Goal: Information Seeking & Learning: Learn about a topic

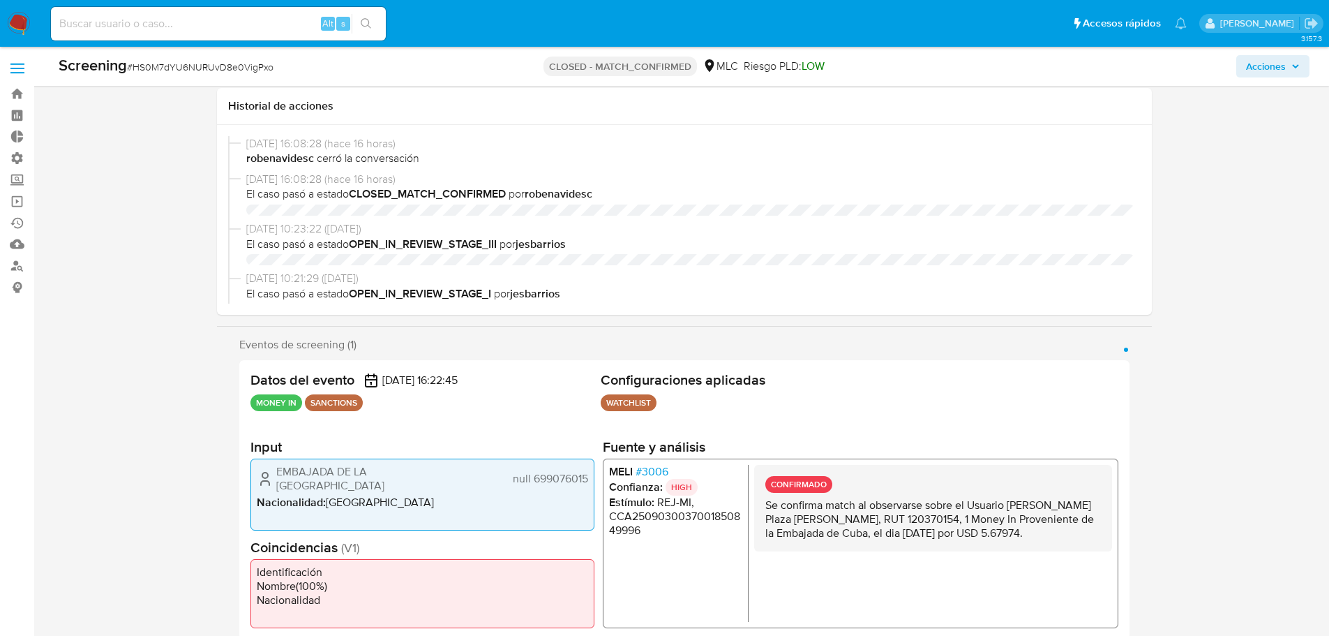
select select "10"
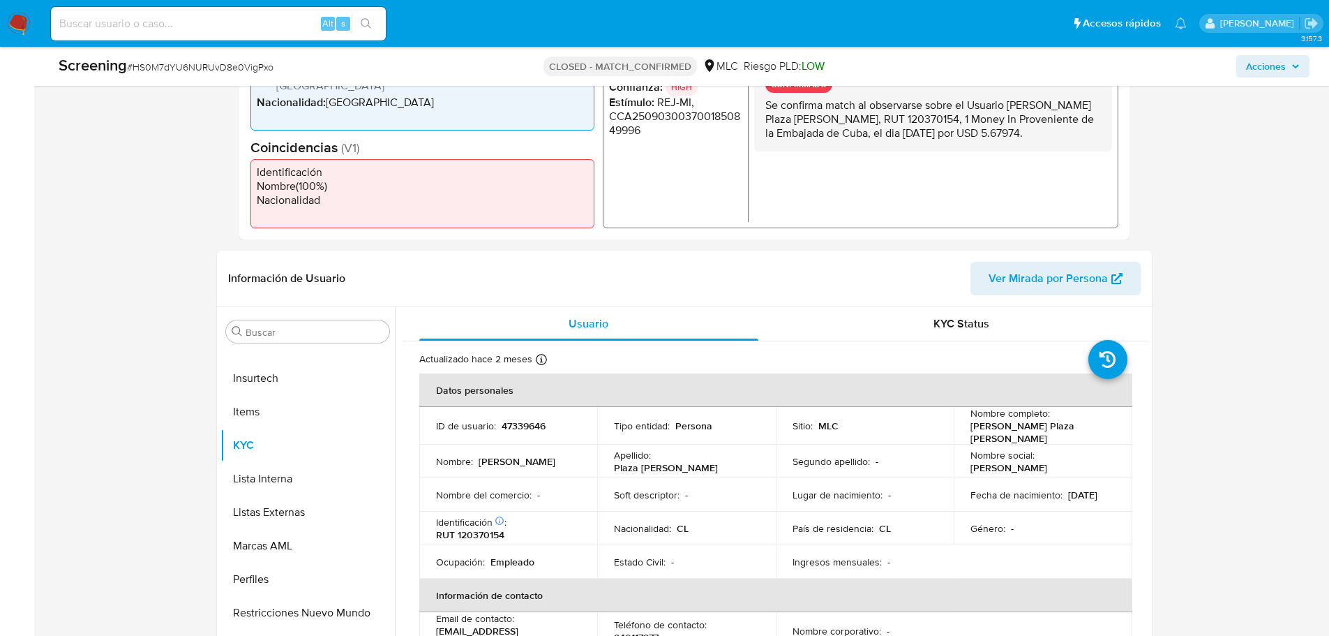
scroll to position [470, 0]
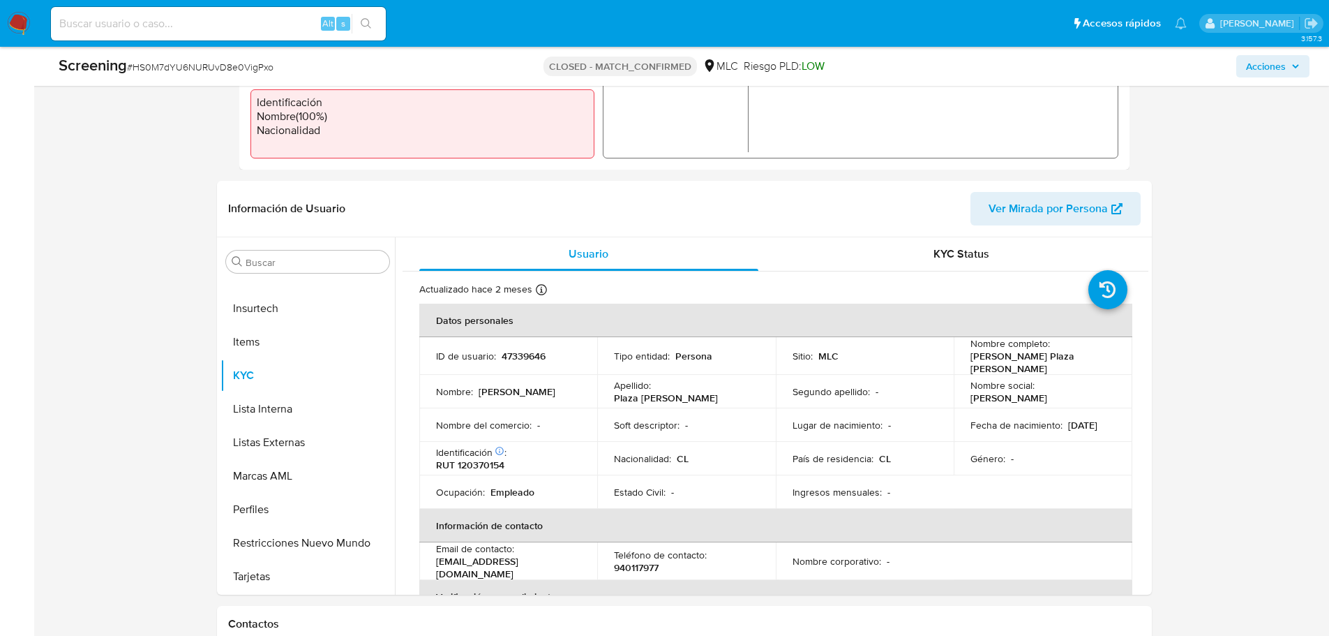
drag, startPoint x: 1096, startPoint y: 355, endPoint x: 963, endPoint y: 362, distance: 133.4
click at [963, 362] on td "Nombre completo : Rodolfo Enrique Plaza Vidal" at bounding box center [1043, 356] width 179 height 38
copy p "Rodolfo Enrique Plaza Vidal"
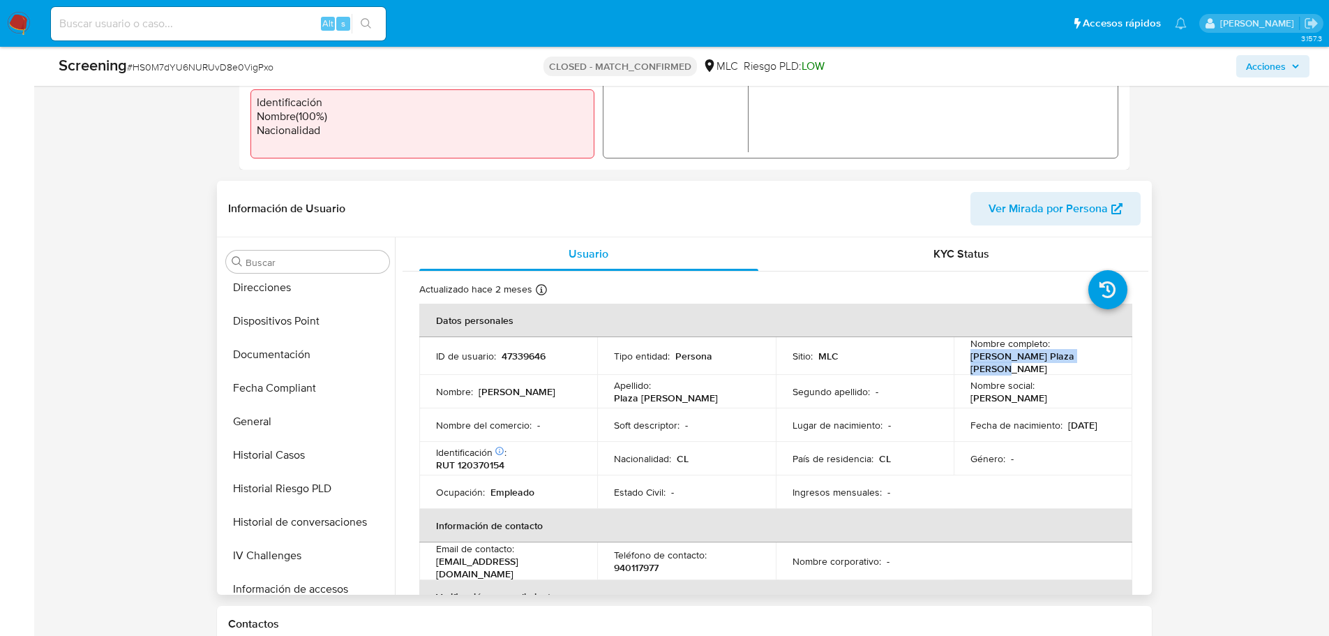
scroll to position [279, 0]
click at [294, 541] on button "IV Challenges" at bounding box center [301, 551] width 163 height 33
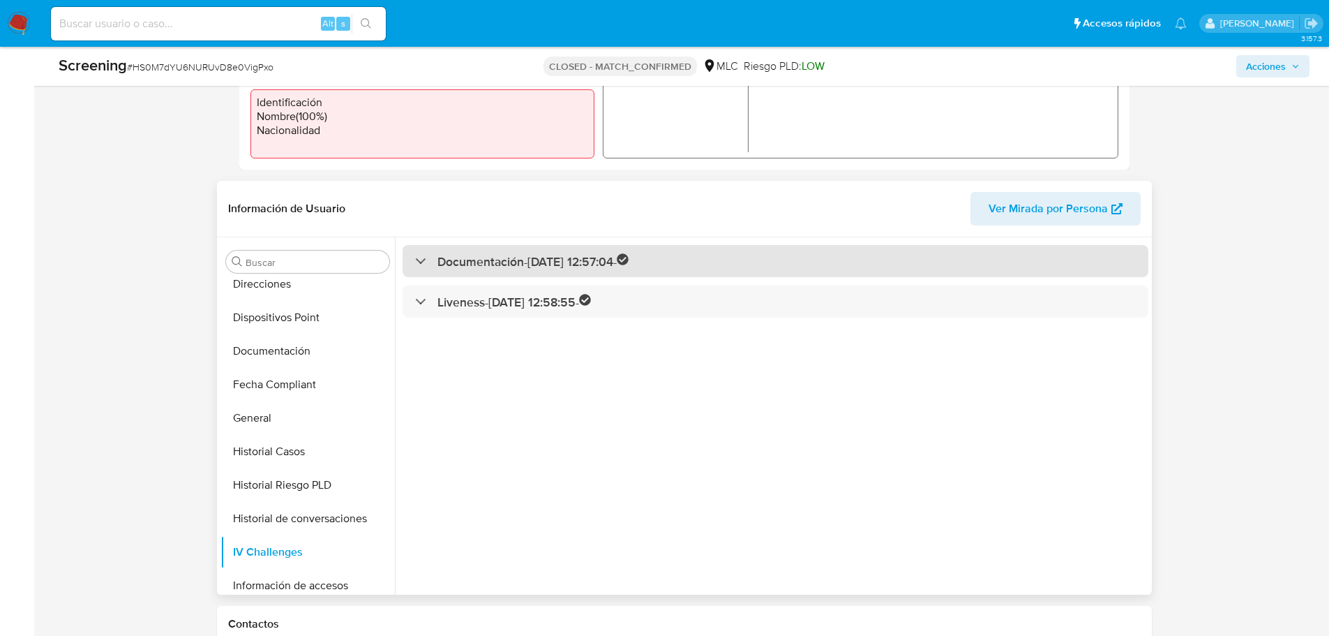
click at [483, 267] on h3 "Documentación - 01/06/2021 12:57:04 -" at bounding box center [533, 261] width 192 height 16
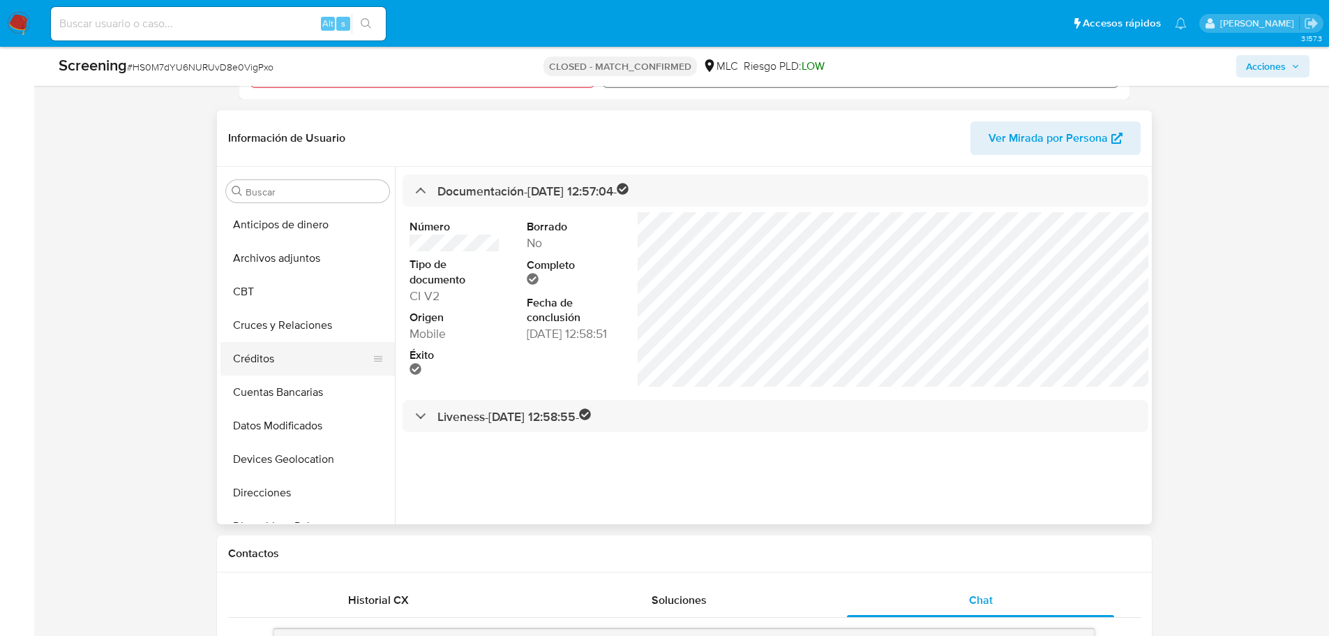
scroll to position [539, 0]
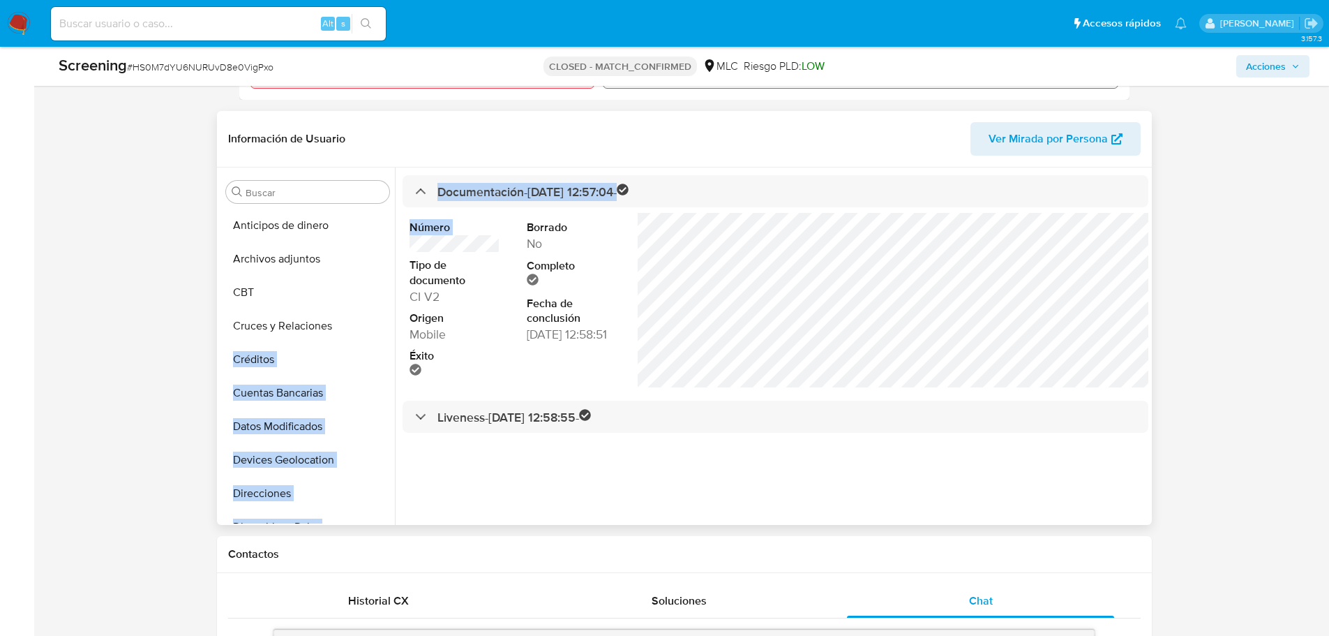
drag, startPoint x: 394, startPoint y: 267, endPoint x: 389, endPoint y: 329, distance: 63.0
click at [389, 329] on div "Buscar Anticipos de dinero Archivos adjuntos CBT Cruces y Relaciones Créditos C…" at bounding box center [684, 345] width 928 height 357
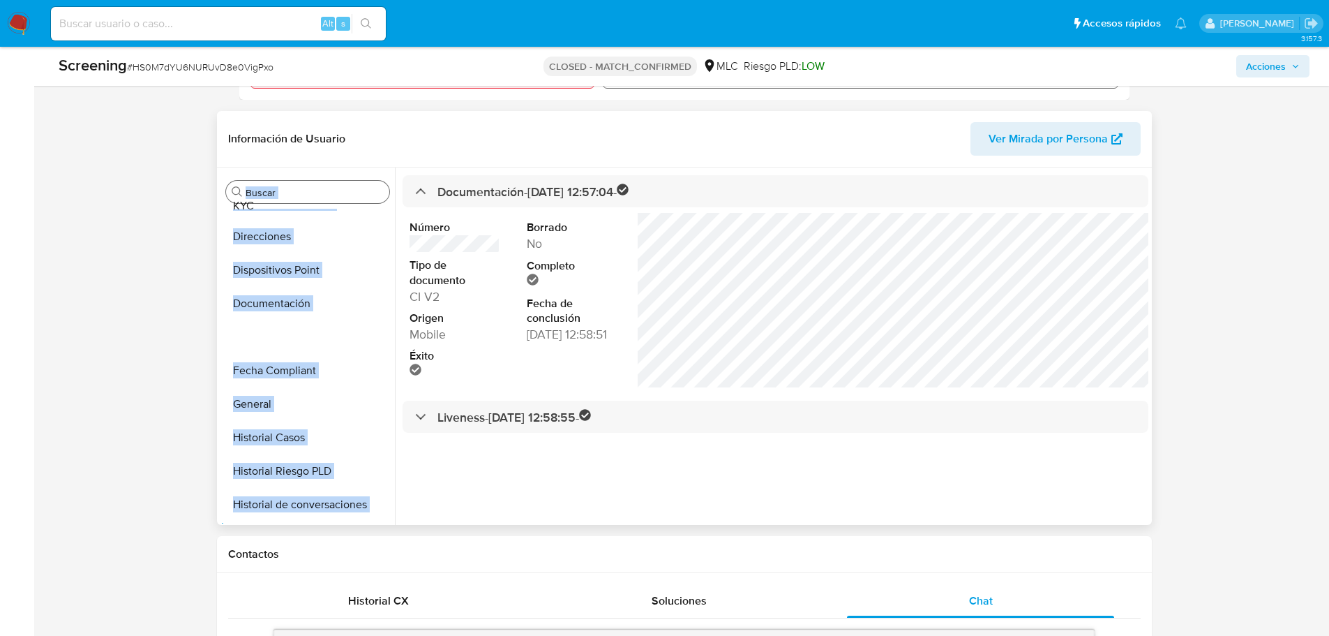
scroll to position [0, 0]
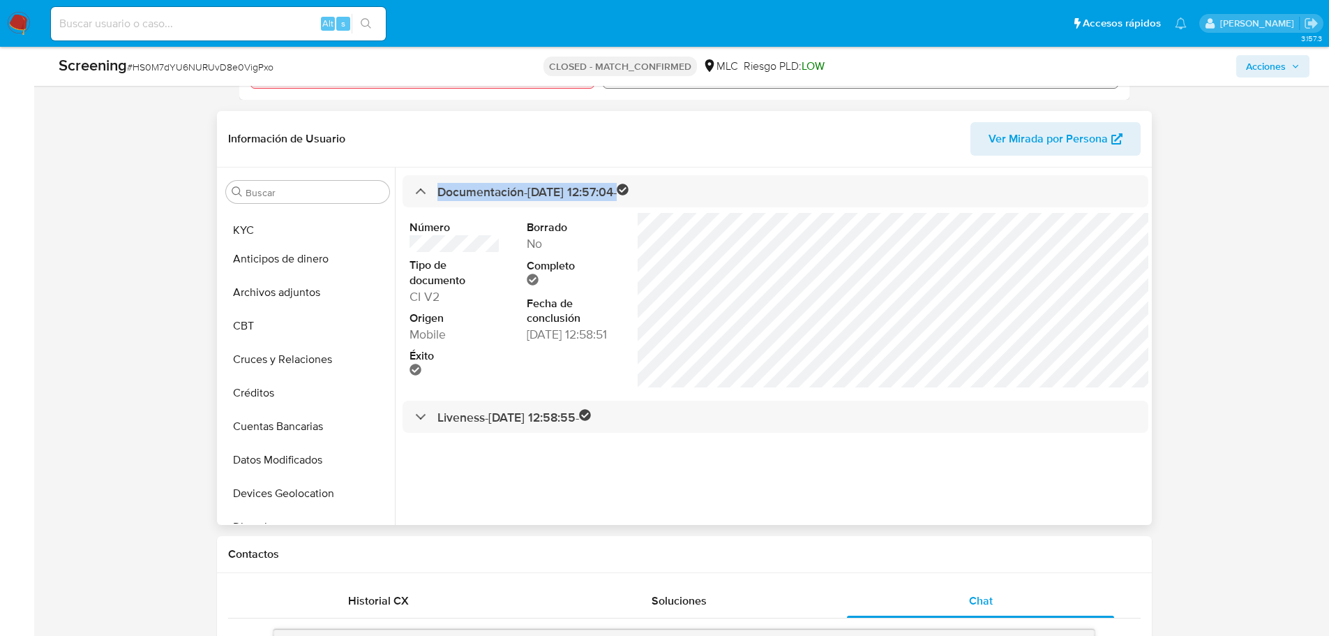
drag, startPoint x: 370, startPoint y: 411, endPoint x: 377, endPoint y: 238, distance: 173.1
click at [393, 234] on ul "Anticipos de dinero Archivos adjuntos CBT Cruces y Relaciones Créditos Cuentas …" at bounding box center [307, 366] width 174 height 315
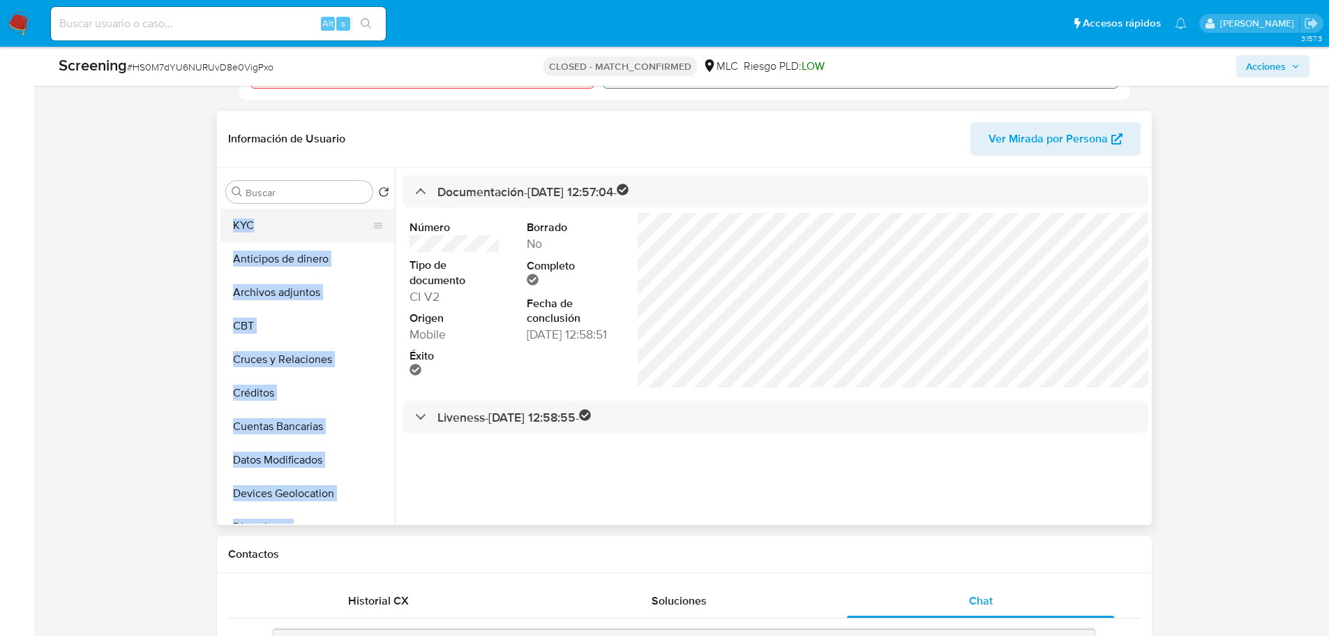
click at [293, 230] on button "KYC" at bounding box center [301, 225] width 163 height 33
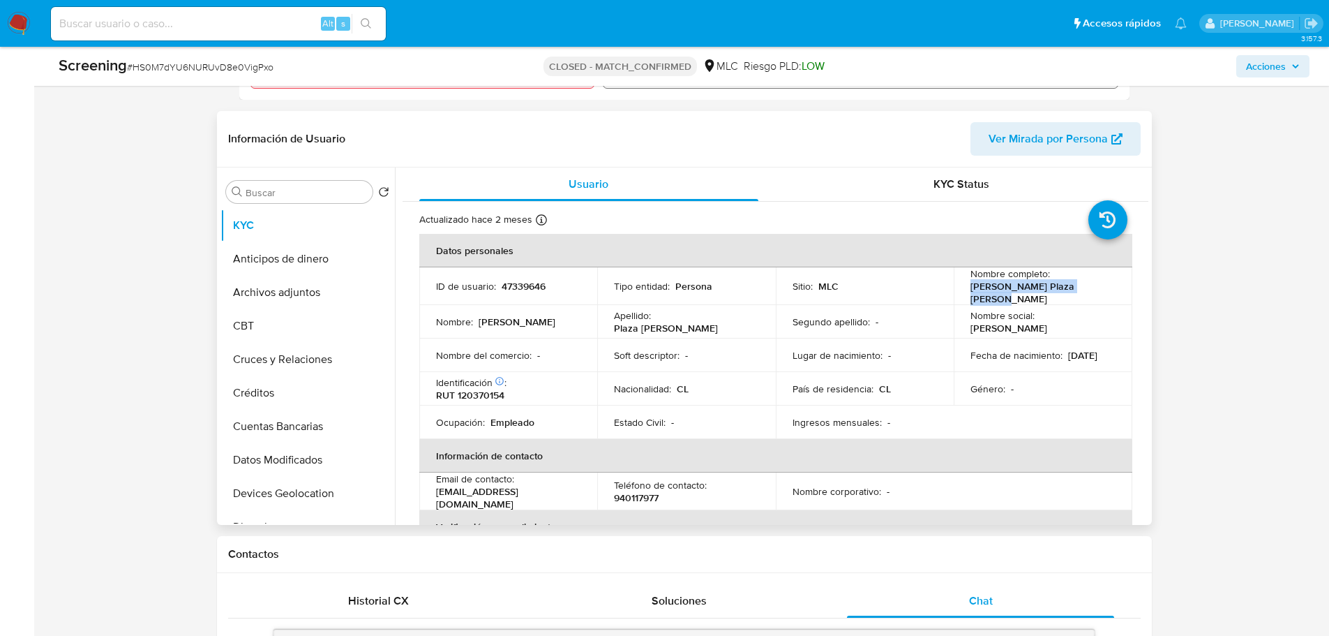
drag, startPoint x: 1090, startPoint y: 293, endPoint x: 968, endPoint y: 294, distance: 122.1
click at [970, 294] on div "Nombre completo : Rodolfo Enrique Plaza Vidal" at bounding box center [1042, 286] width 145 height 38
copy p "Rodolfo Enrique Plaza Vidal"
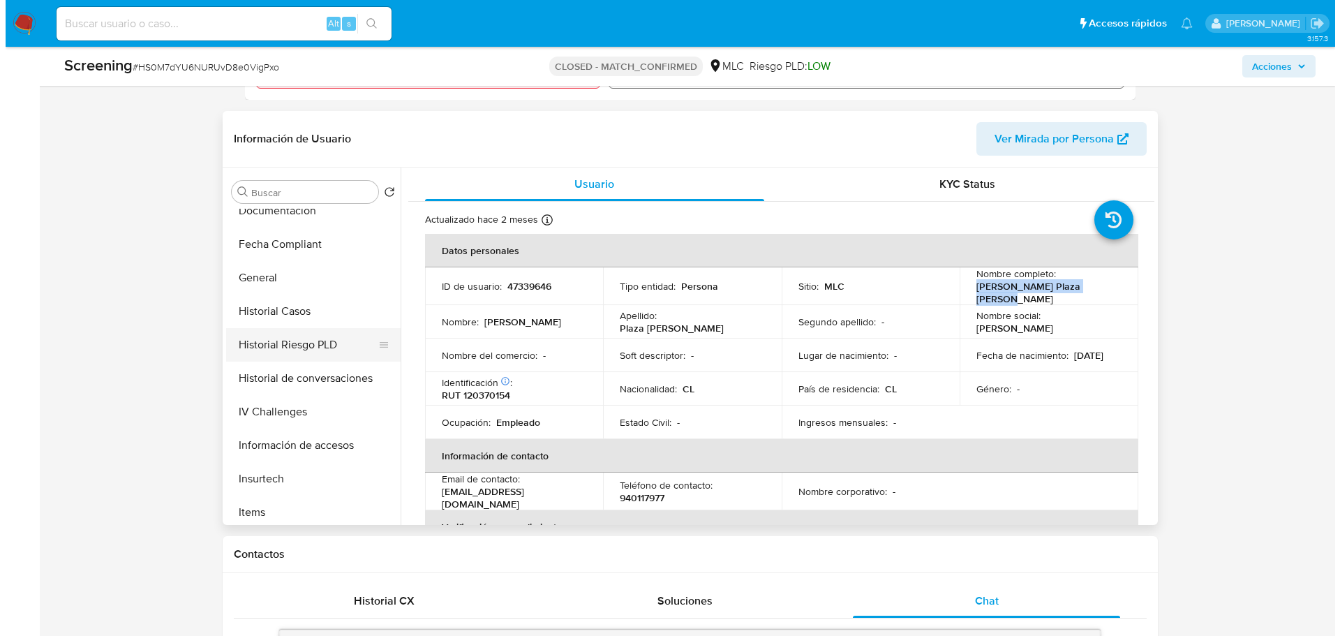
scroll to position [558, 0]
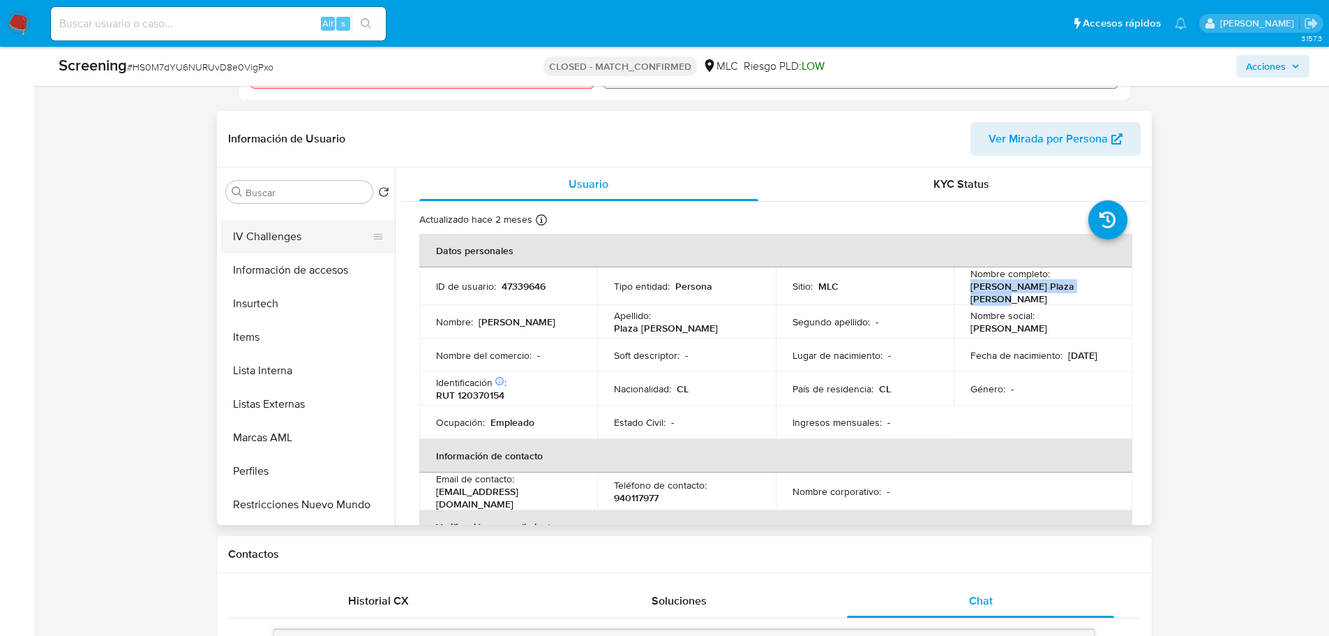
click at [283, 250] on button "IV Challenges" at bounding box center [301, 236] width 163 height 33
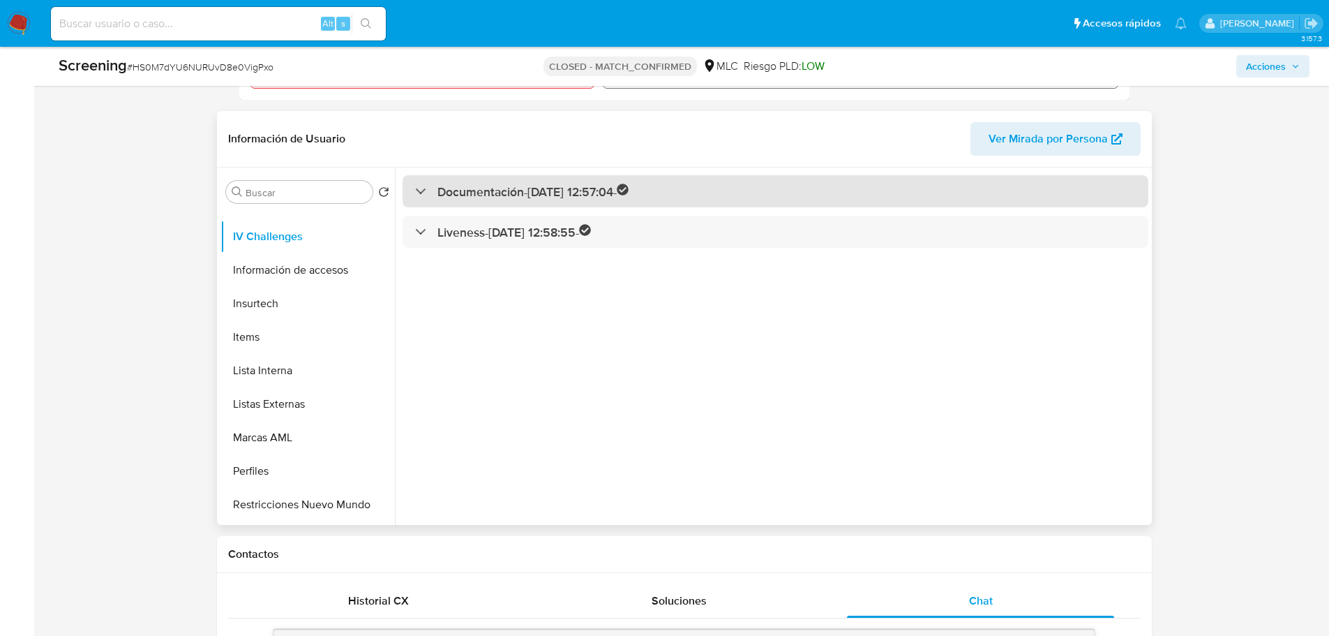
click at [522, 200] on h3 "Documentación - 01/06/2021 12:57:04 -" at bounding box center [533, 191] width 192 height 16
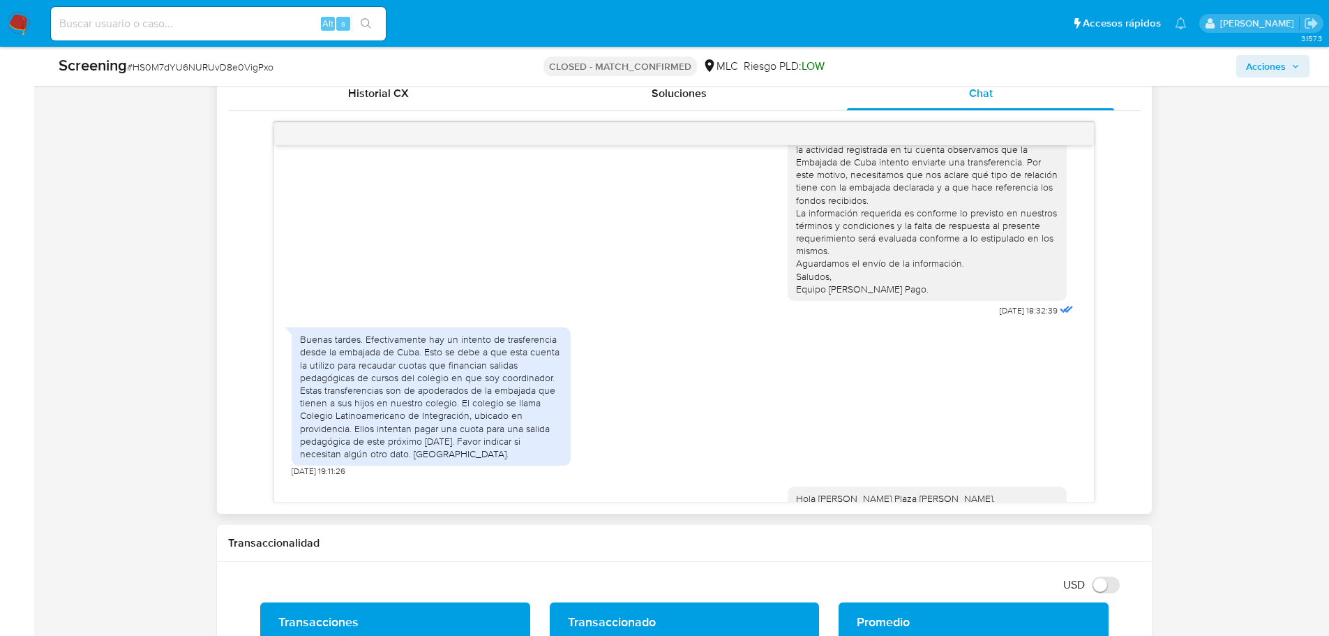
scroll to position [70, 0]
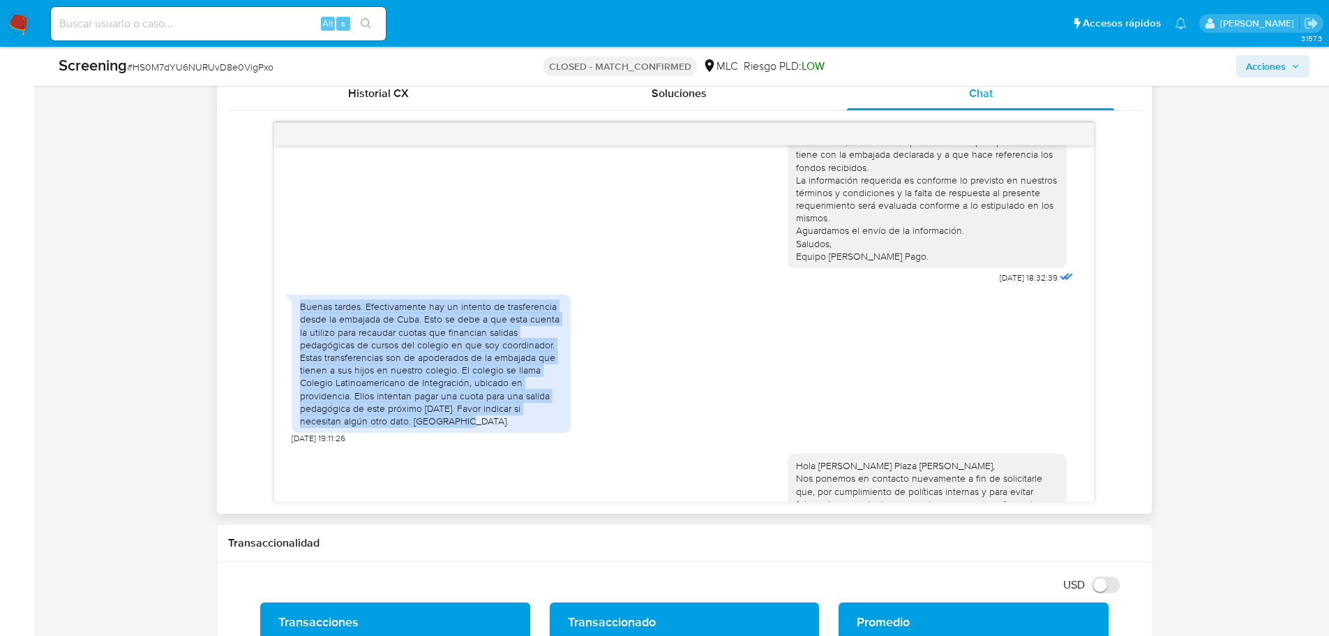
drag, startPoint x: 464, startPoint y: 419, endPoint x: 299, endPoint y: 305, distance: 200.7
click at [299, 305] on div "Buenas tardes. Efectivamente hay un intento de trasferencia desde la embajada d…" at bounding box center [431, 363] width 279 height 138
copy div "Buenas tardes. Efectivamente hay un intento de trasferencia desde la embajada d…"
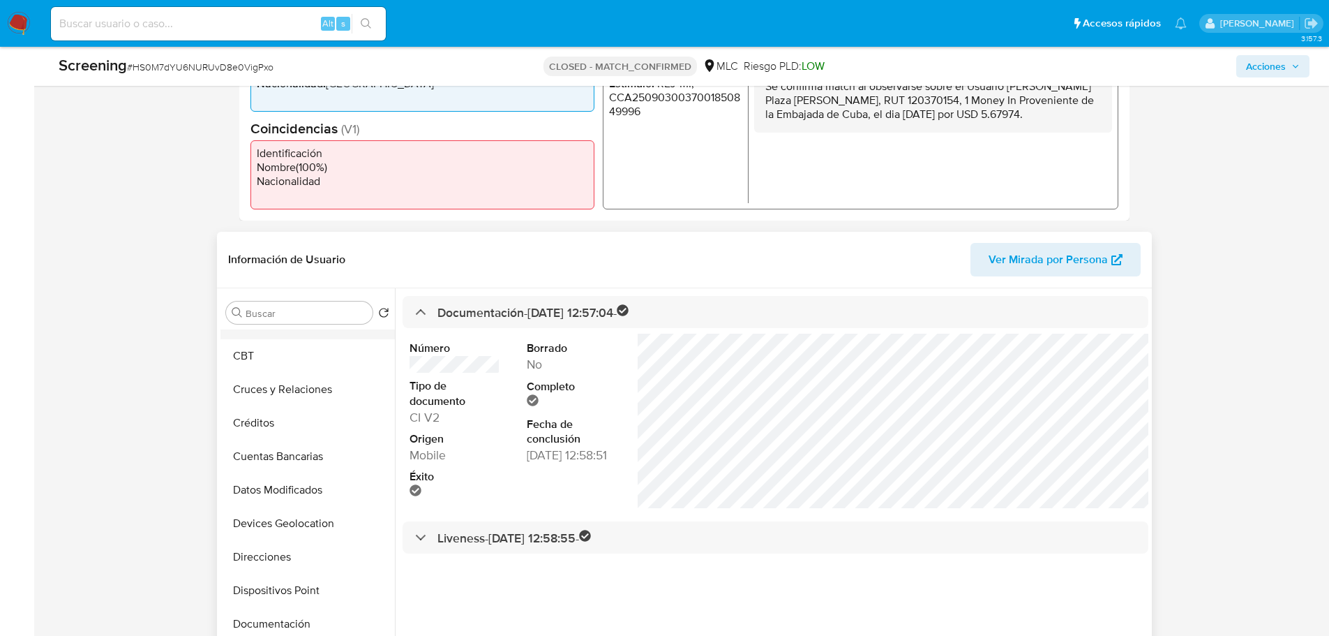
scroll to position [0, 0]
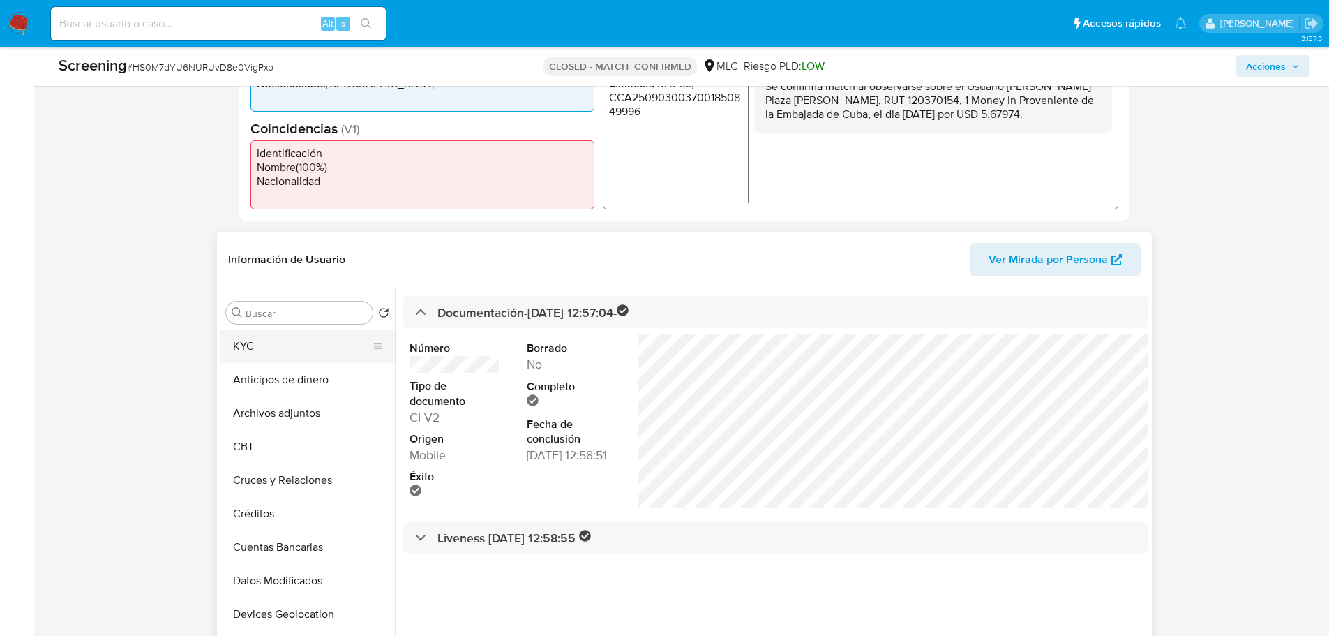
click at [258, 354] on button "KYC" at bounding box center [301, 345] width 163 height 33
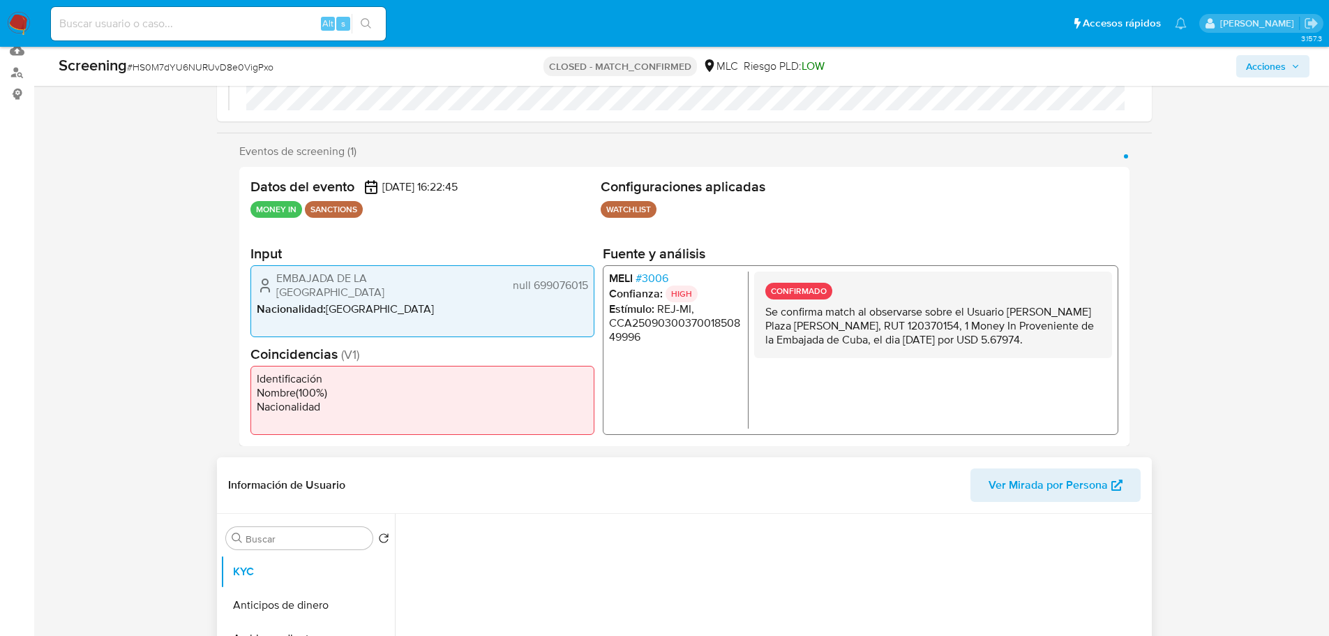
scroll to position [349, 0]
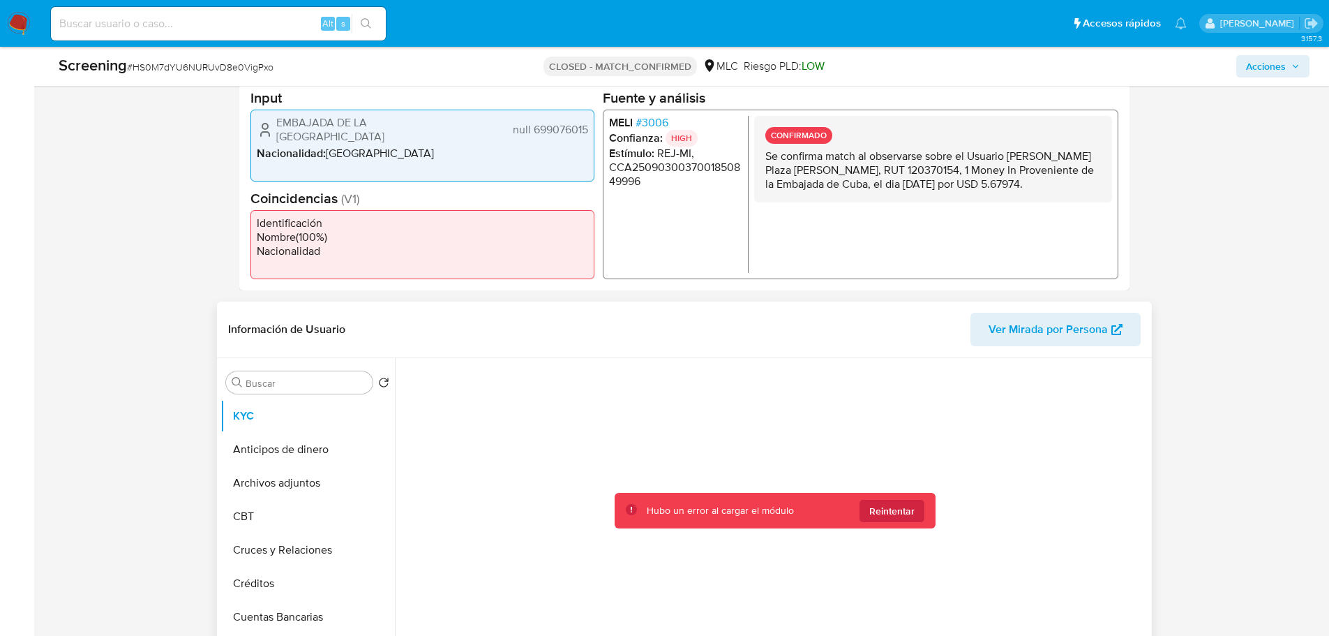
click at [880, 510] on span "Reintentar" at bounding box center [891, 511] width 45 height 22
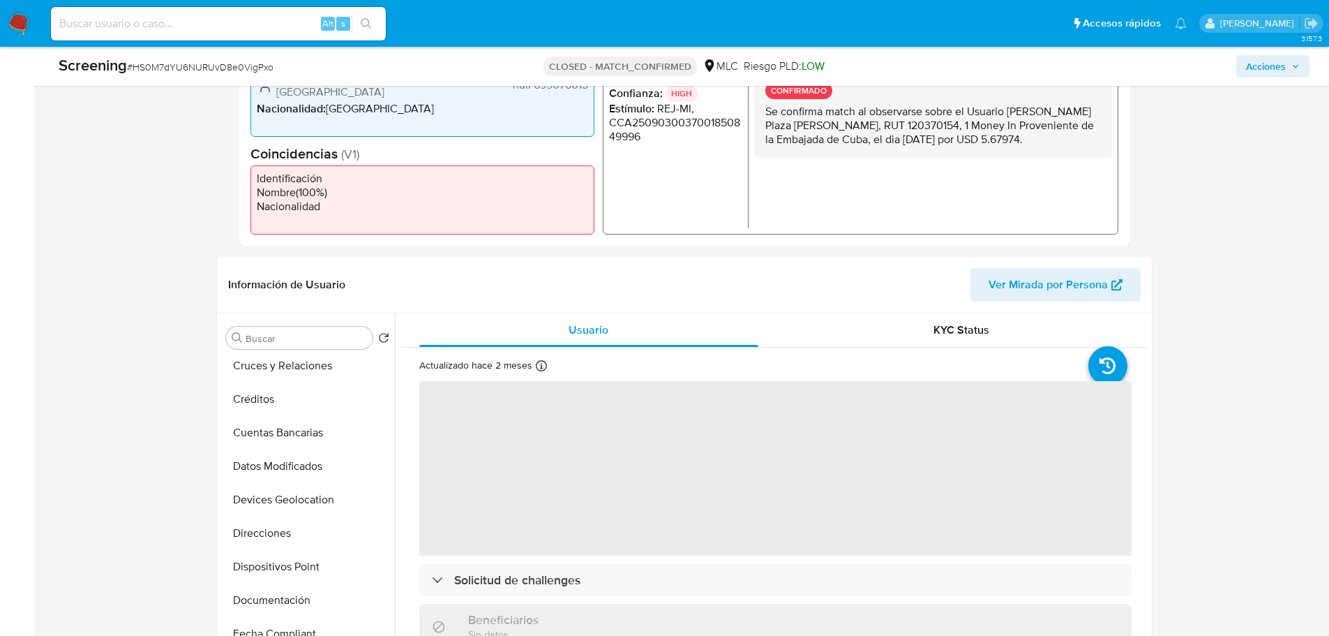
scroll to position [419, 0]
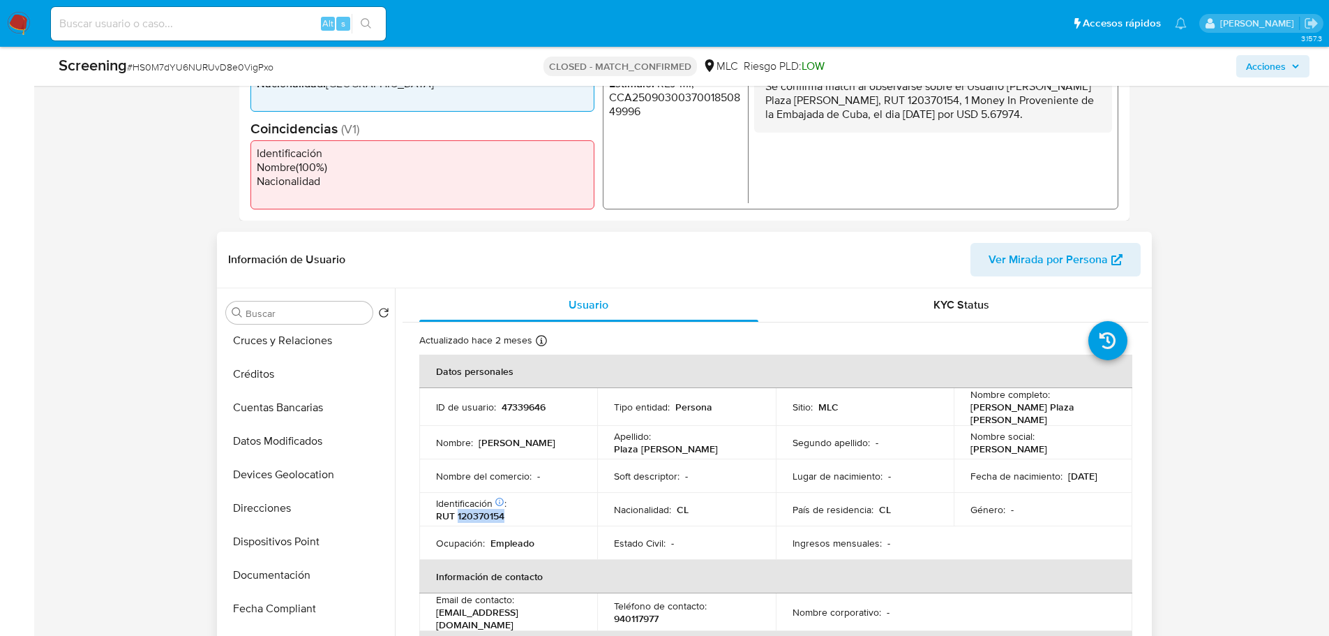
drag, startPoint x: 510, startPoint y: 512, endPoint x: 458, endPoint y: 513, distance: 52.3
click at [458, 513] on div "Identificación Nº de serie: 110887658 : RUT 120370154" at bounding box center [508, 509] width 145 height 25
copy p "120370154"
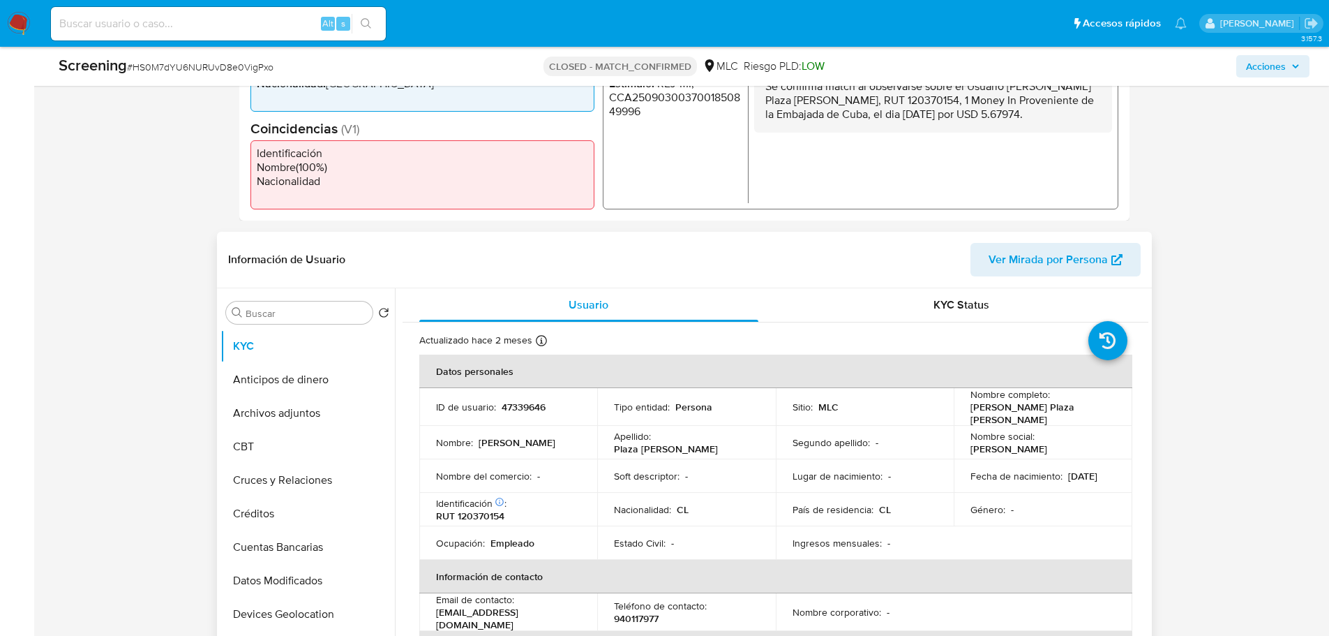
scroll to position [2004, 0]
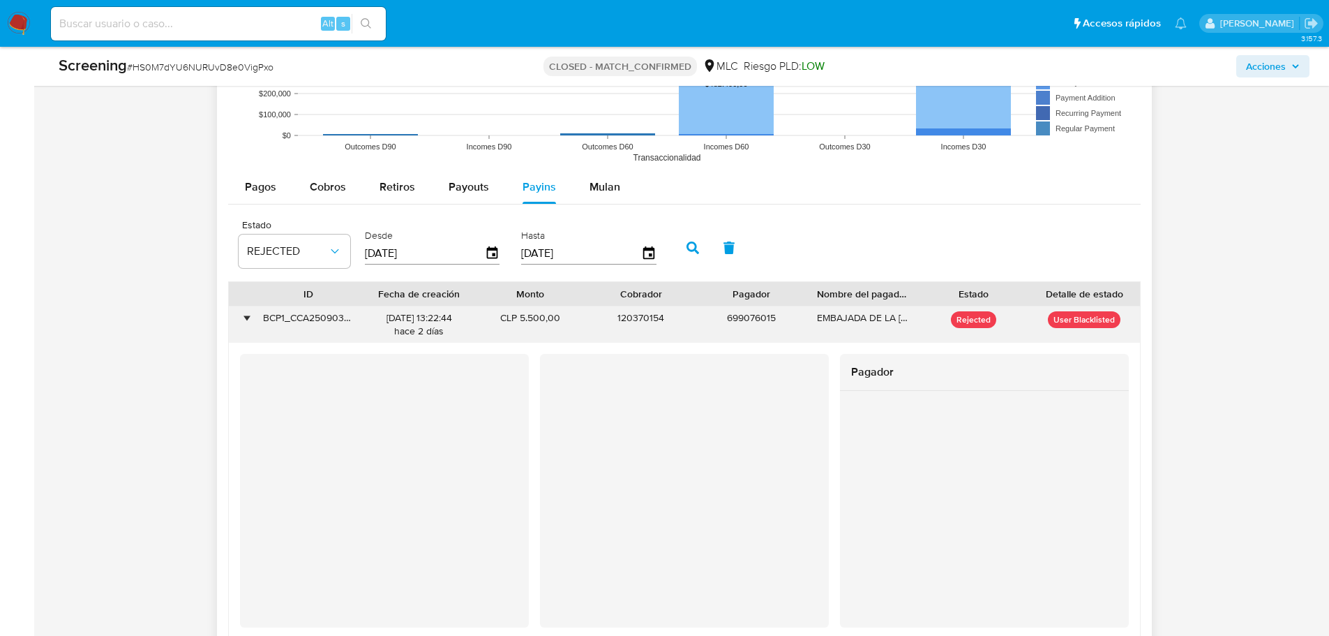
click at [246, 316] on div "•" at bounding box center [247, 317] width 3 height 13
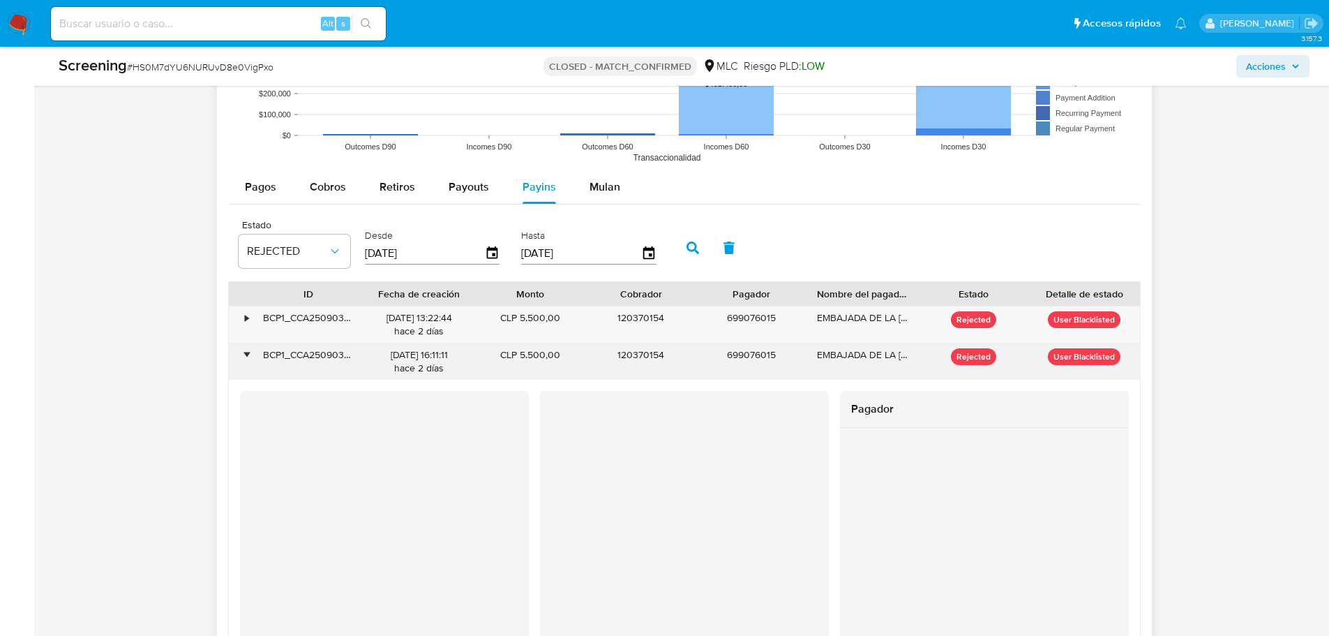
click at [244, 360] on div "•" at bounding box center [241, 361] width 24 height 36
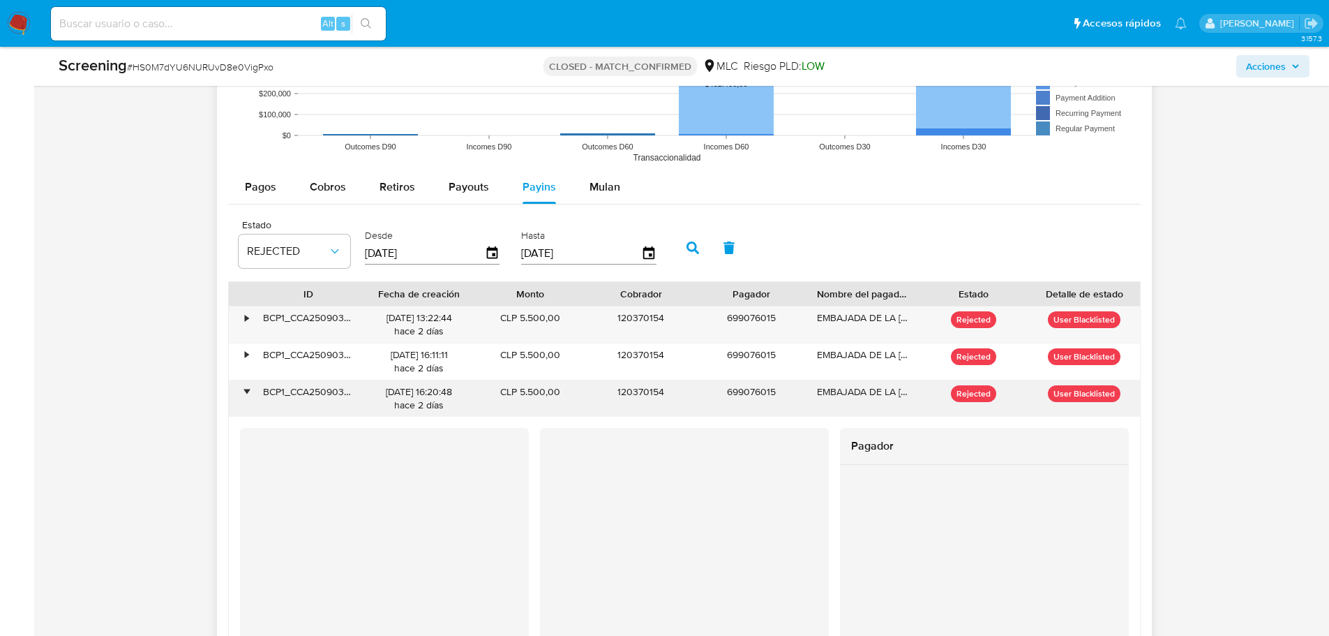
click at [248, 398] on div "•" at bounding box center [241, 398] width 24 height 36
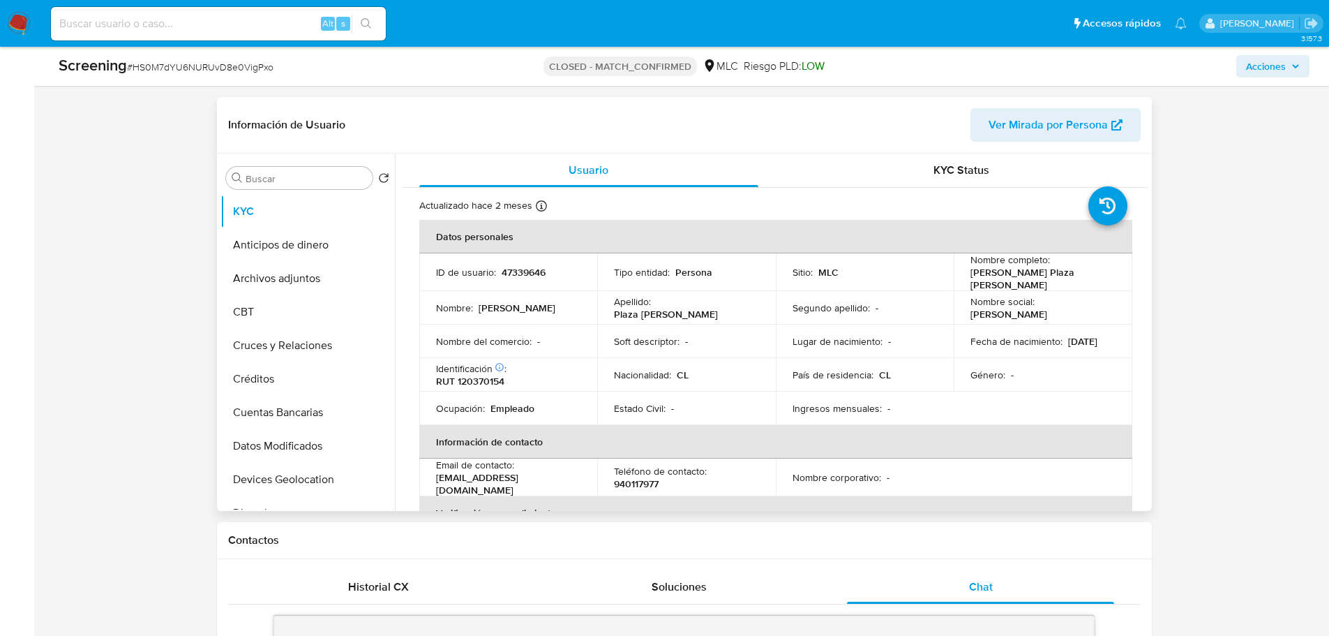
scroll to position [1949, 0]
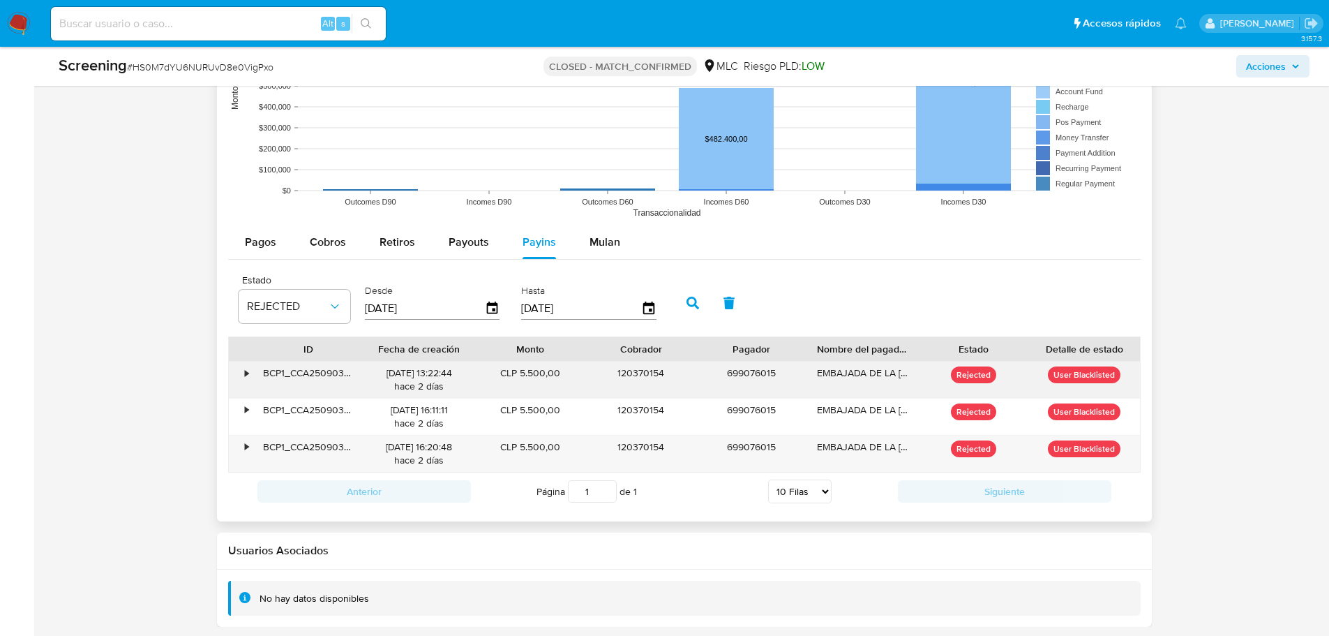
click at [243, 381] on div "•" at bounding box center [241, 379] width 24 height 36
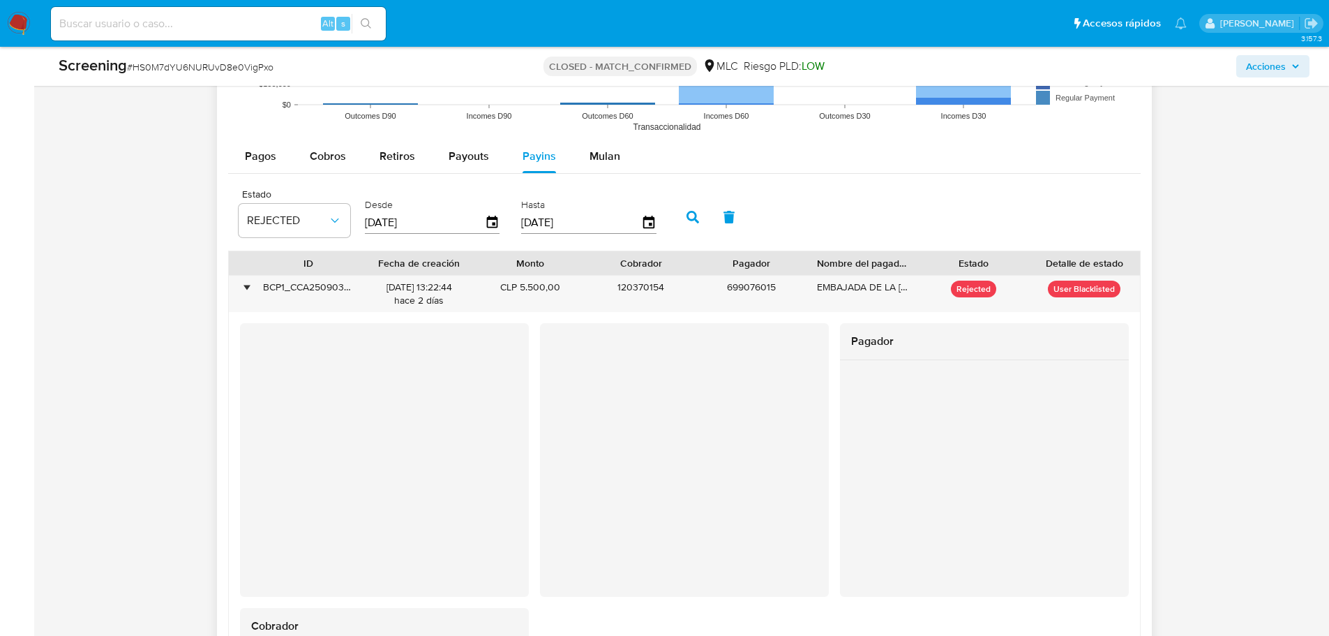
scroll to position [2041, 0]
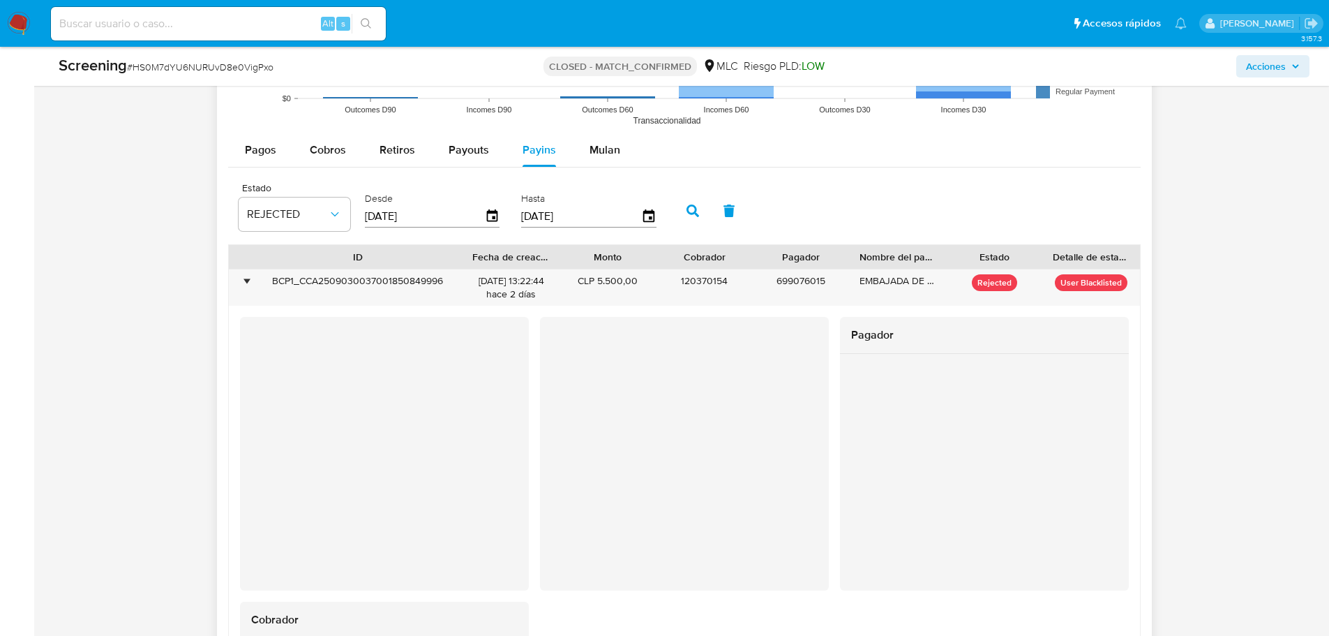
drag, startPoint x: 366, startPoint y: 264, endPoint x: 465, endPoint y: 258, distance: 99.3
click at [465, 258] on div at bounding box center [462, 257] width 25 height 24
click at [250, 287] on div "•" at bounding box center [241, 287] width 24 height 36
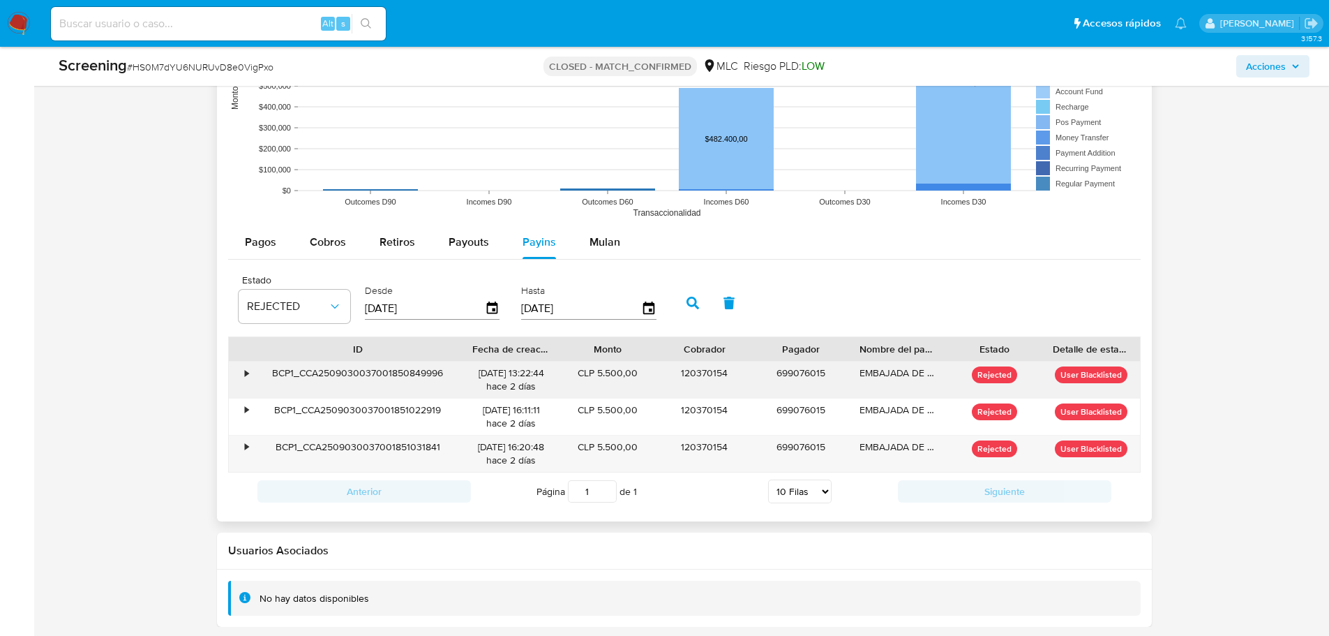
scroll to position [1949, 0]
drag, startPoint x: 566, startPoint y: 352, endPoint x: 582, endPoint y: 352, distance: 16.1
click at [582, 352] on div at bounding box center [575, 349] width 25 height 24
click at [328, 370] on div "BCP1_CCA2509030037001850849996" at bounding box center [358, 379] width 210 height 36
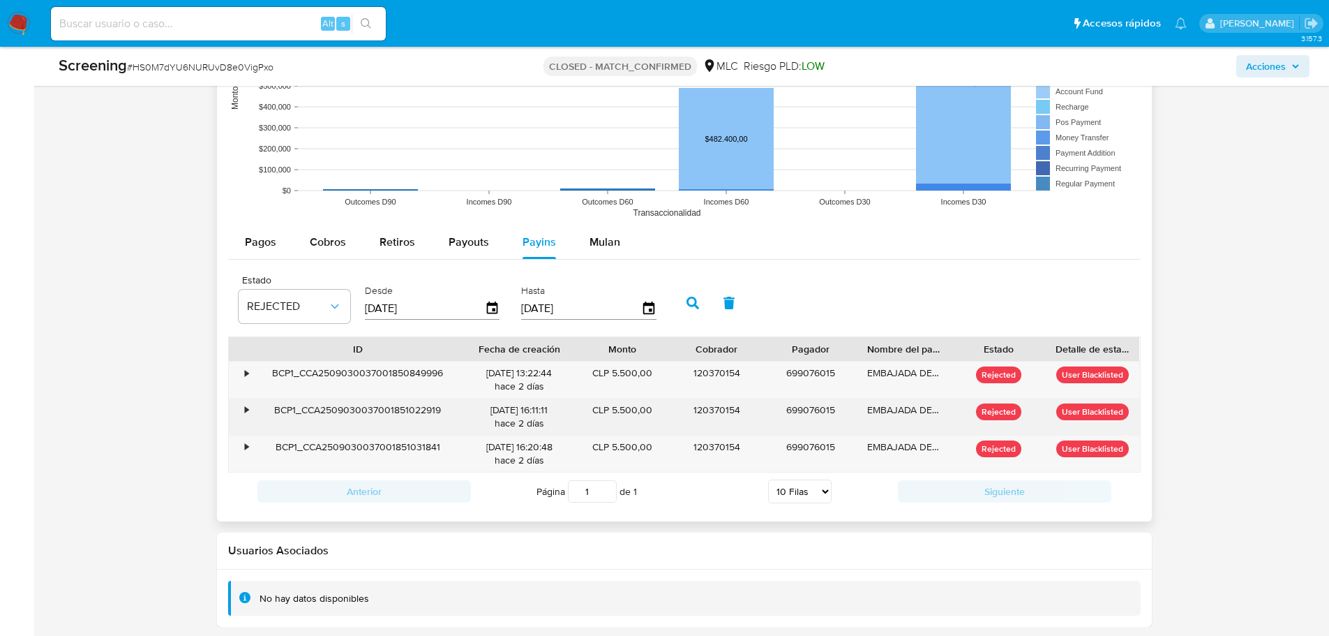
click at [320, 412] on div "BCP1_CCA2509030037001851022919" at bounding box center [358, 416] width 210 height 36
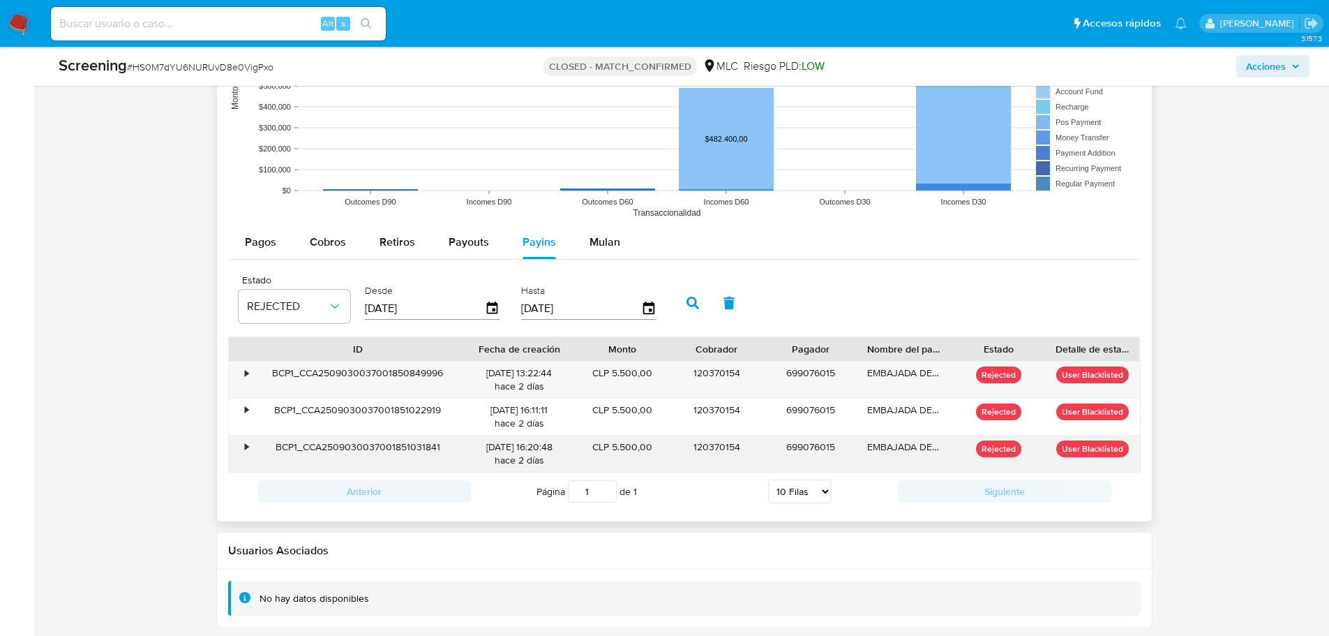
click at [418, 448] on div "BCP1_CCA2509030037001851031841" at bounding box center [358, 453] width 210 height 36
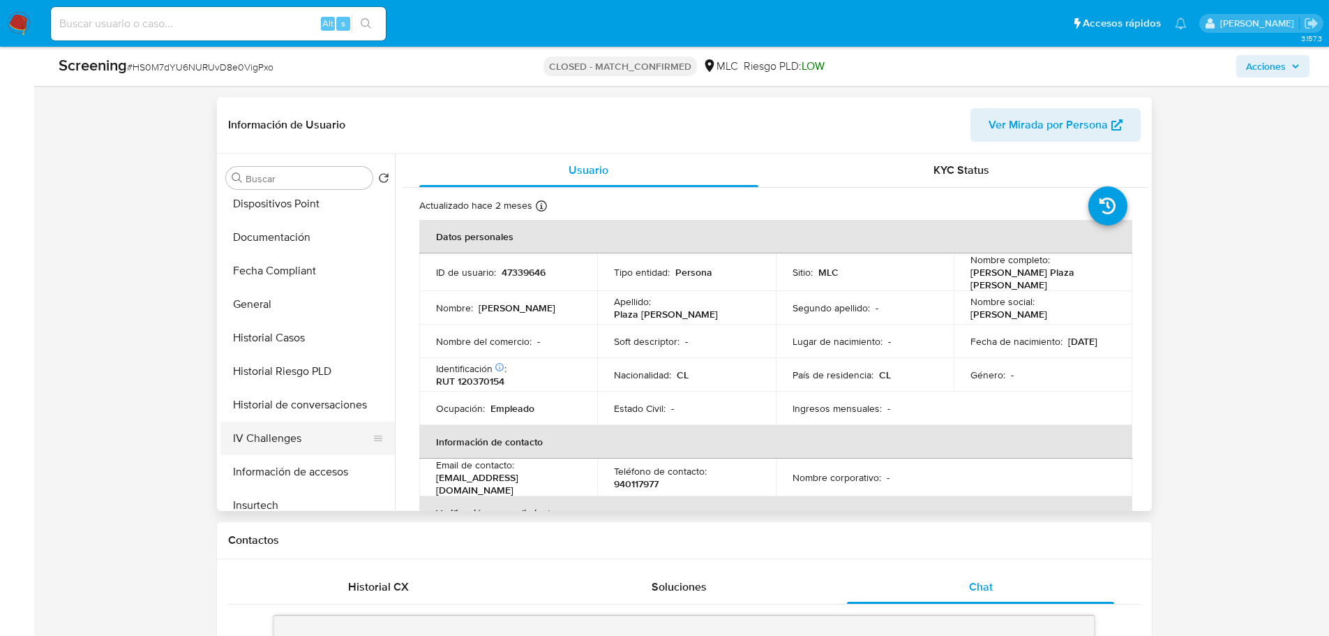
scroll to position [419, 0]
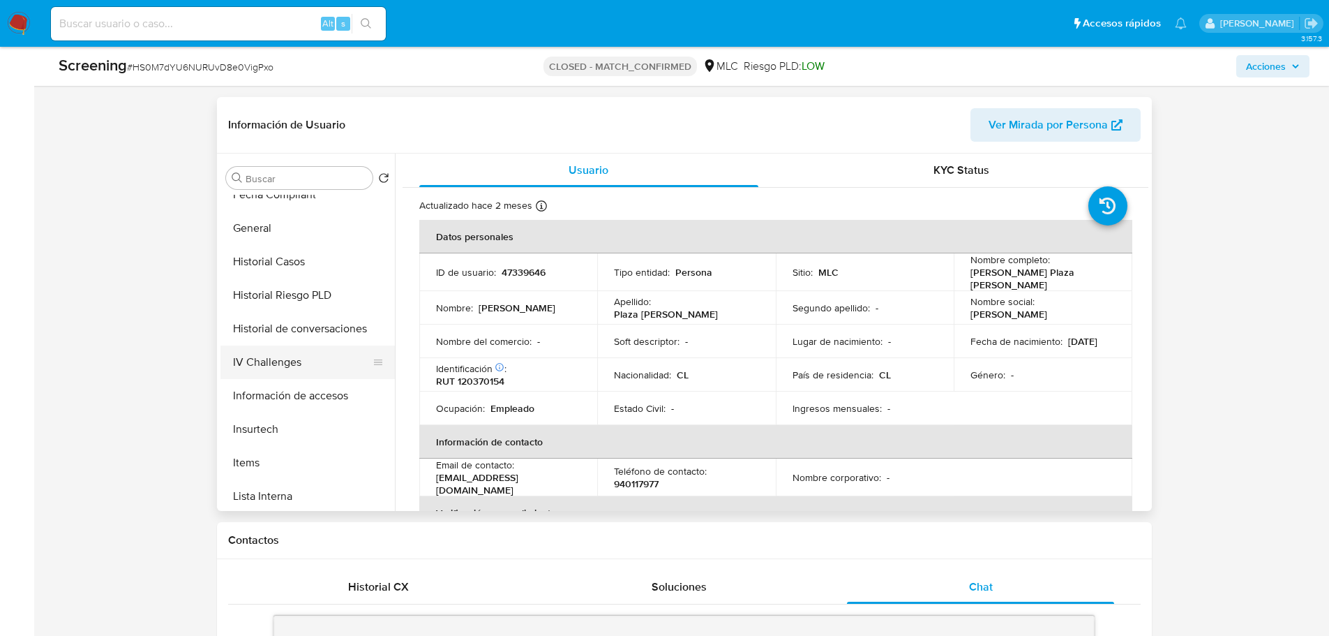
click at [282, 347] on button "IV Challenges" at bounding box center [301, 361] width 163 height 33
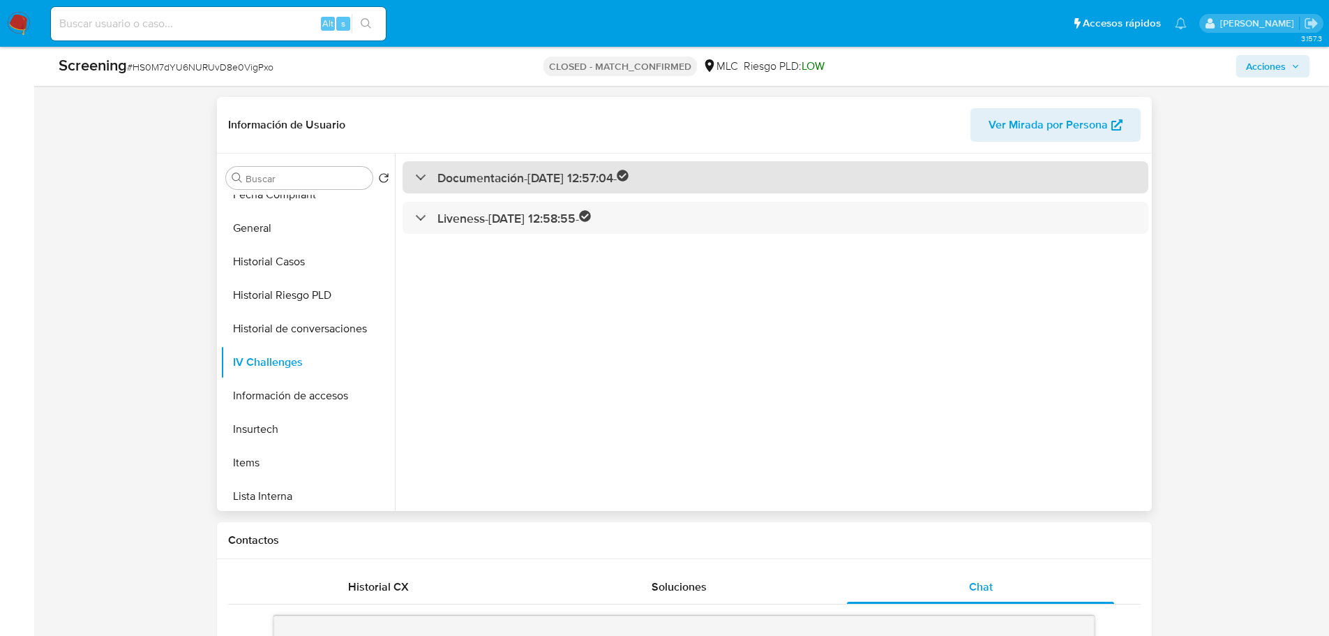
click at [565, 172] on h3 "Documentación - 01/06/2021 12:57:04 -" at bounding box center [533, 178] width 192 height 16
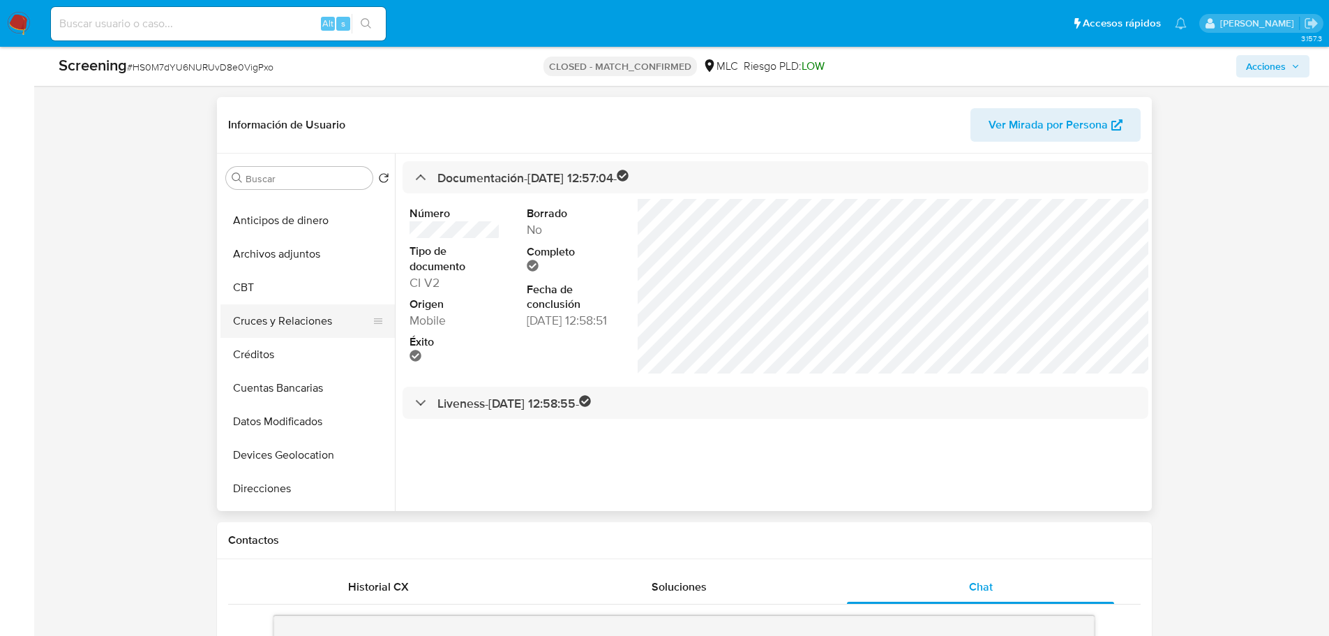
scroll to position [0, 0]
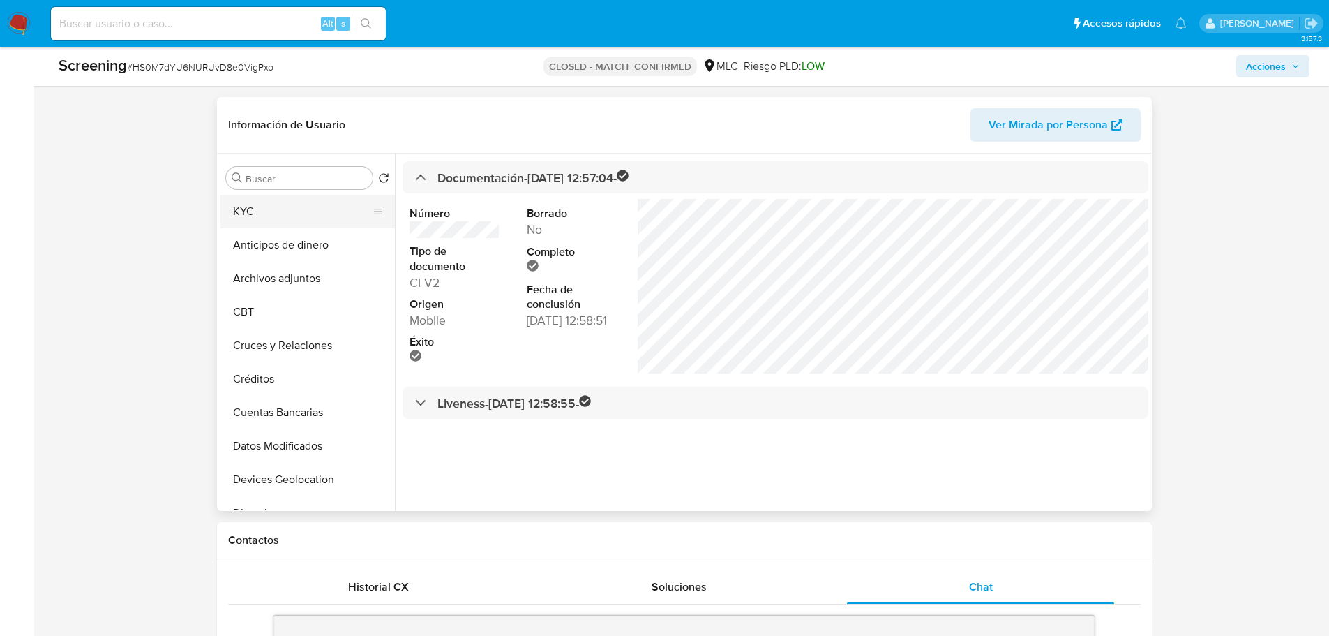
click at [273, 205] on button "KYC" at bounding box center [301, 211] width 163 height 33
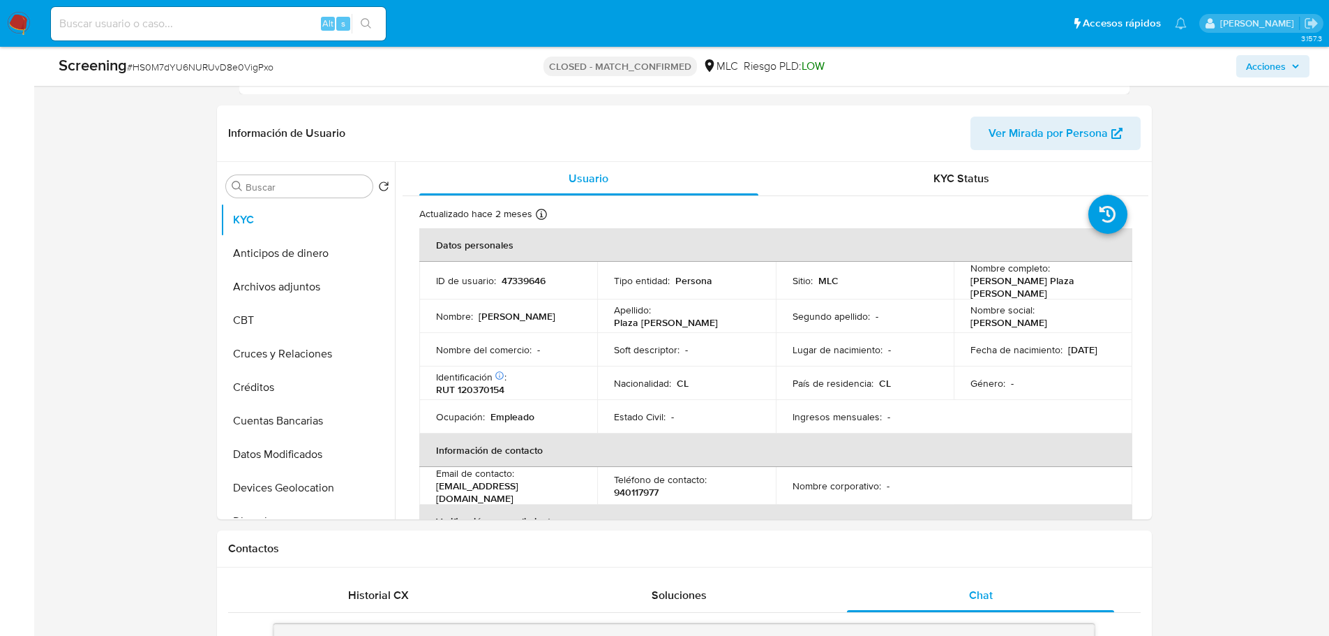
scroll to position [1949, 0]
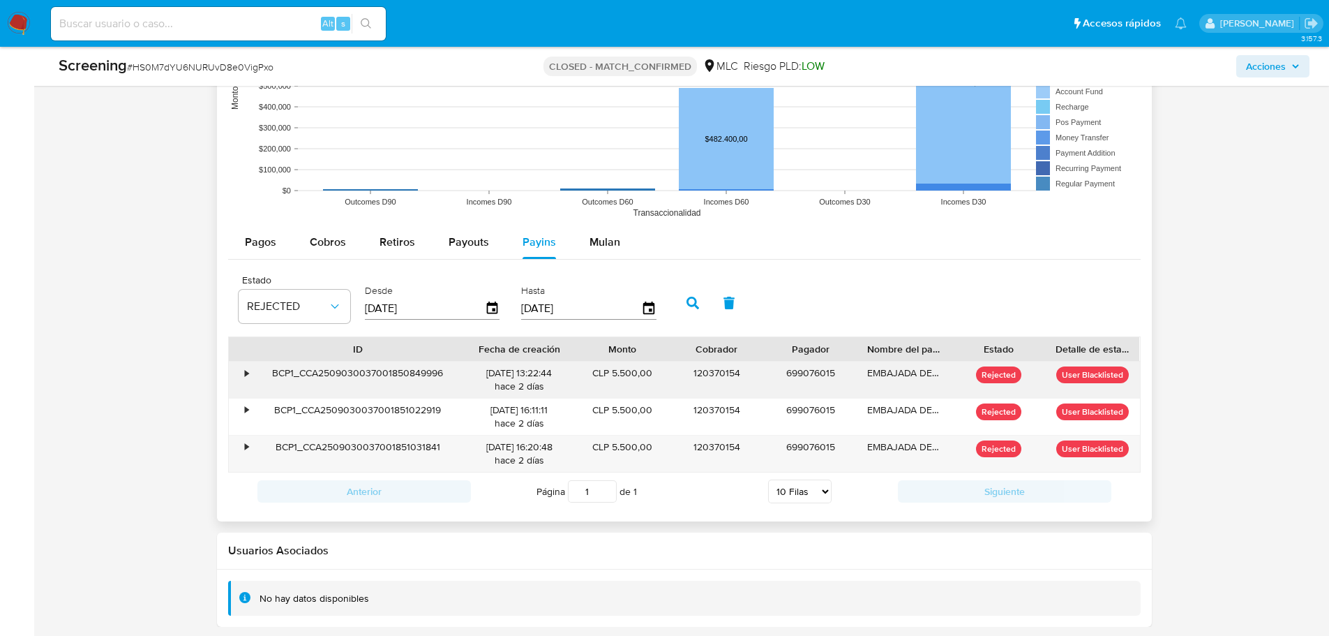
click at [241, 370] on div "•" at bounding box center [241, 379] width 24 height 36
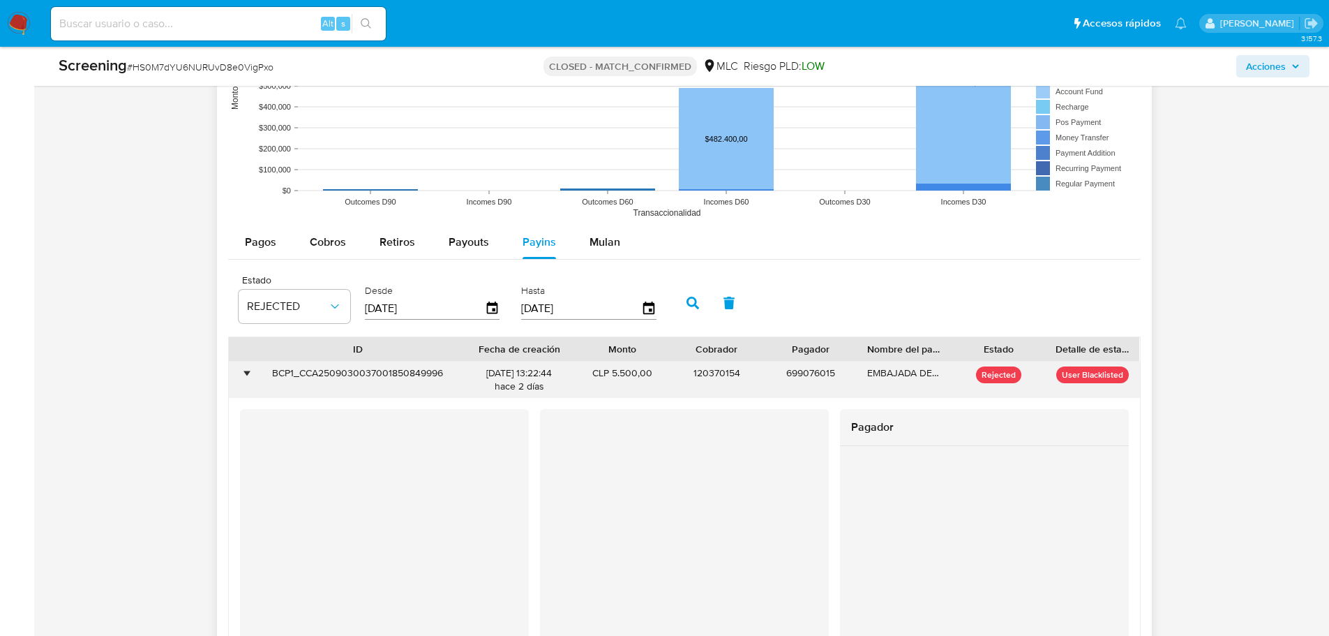
click at [246, 368] on div "•" at bounding box center [247, 372] width 3 height 13
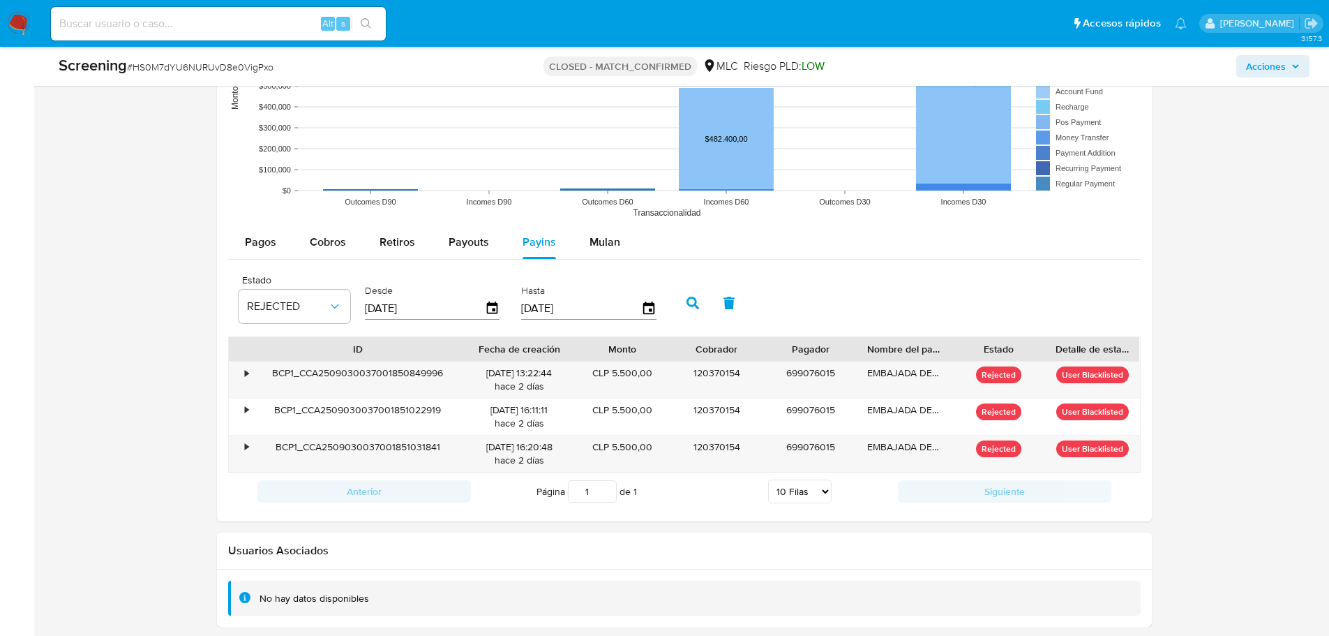
scroll to position [1947, 0]
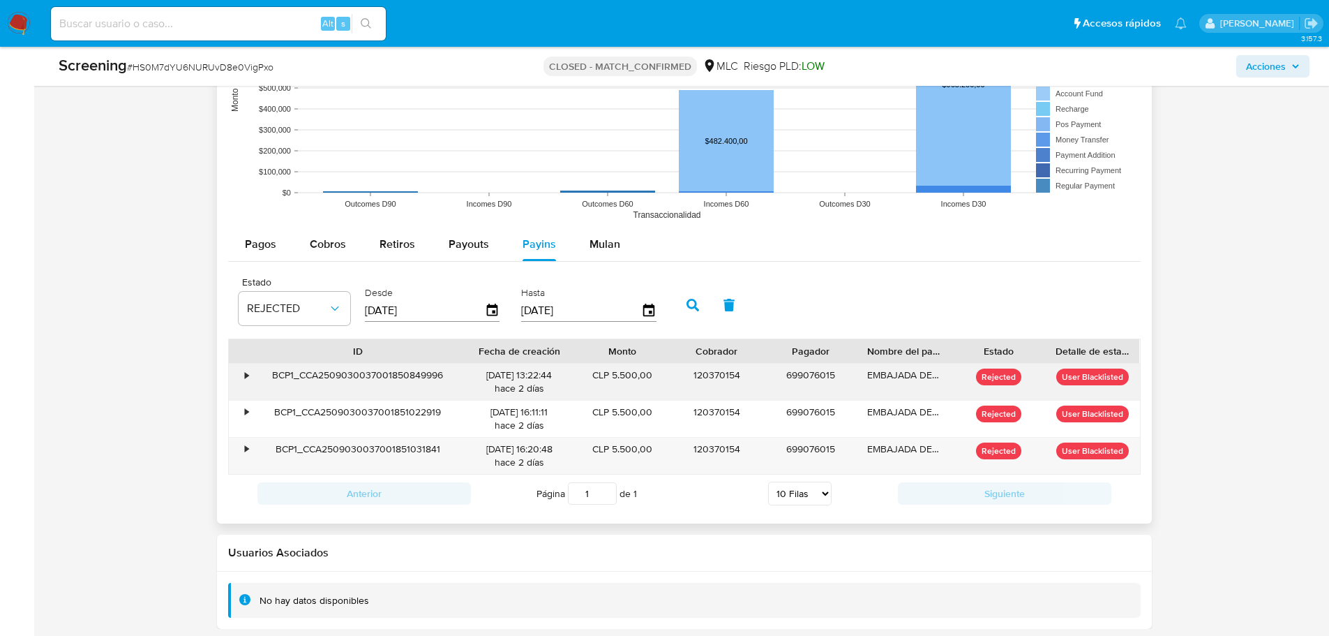
click at [247, 376] on div "•" at bounding box center [247, 374] width 3 height 13
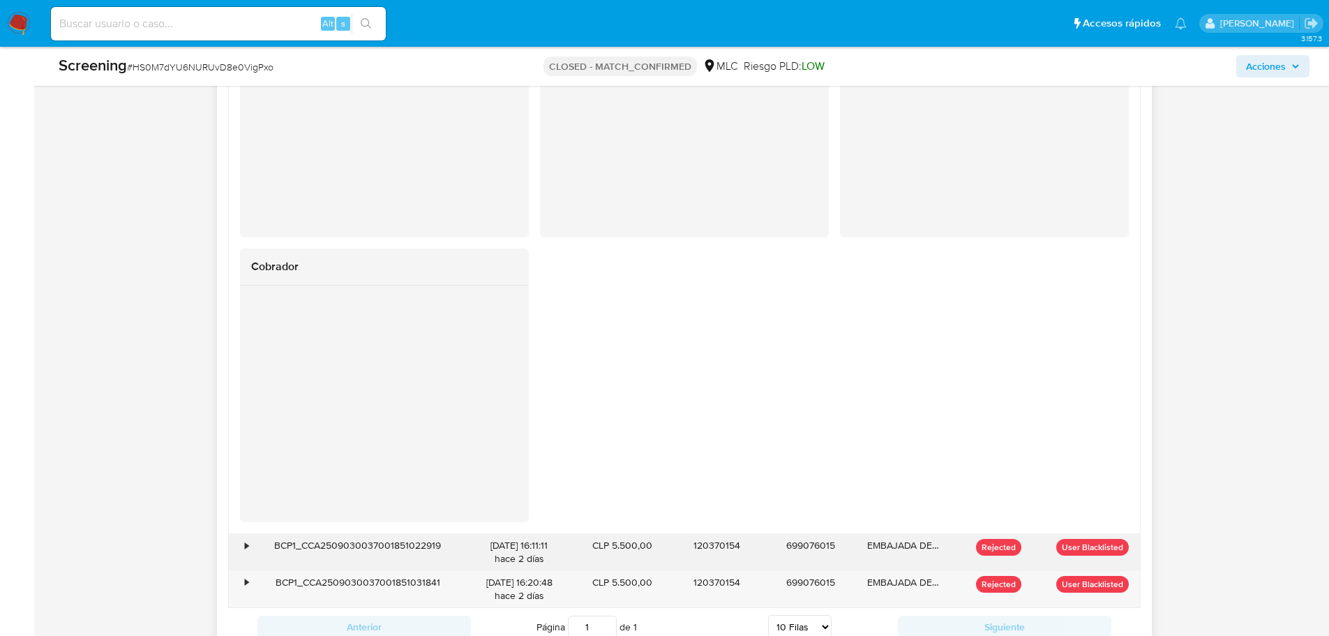
scroll to position [2529, 0]
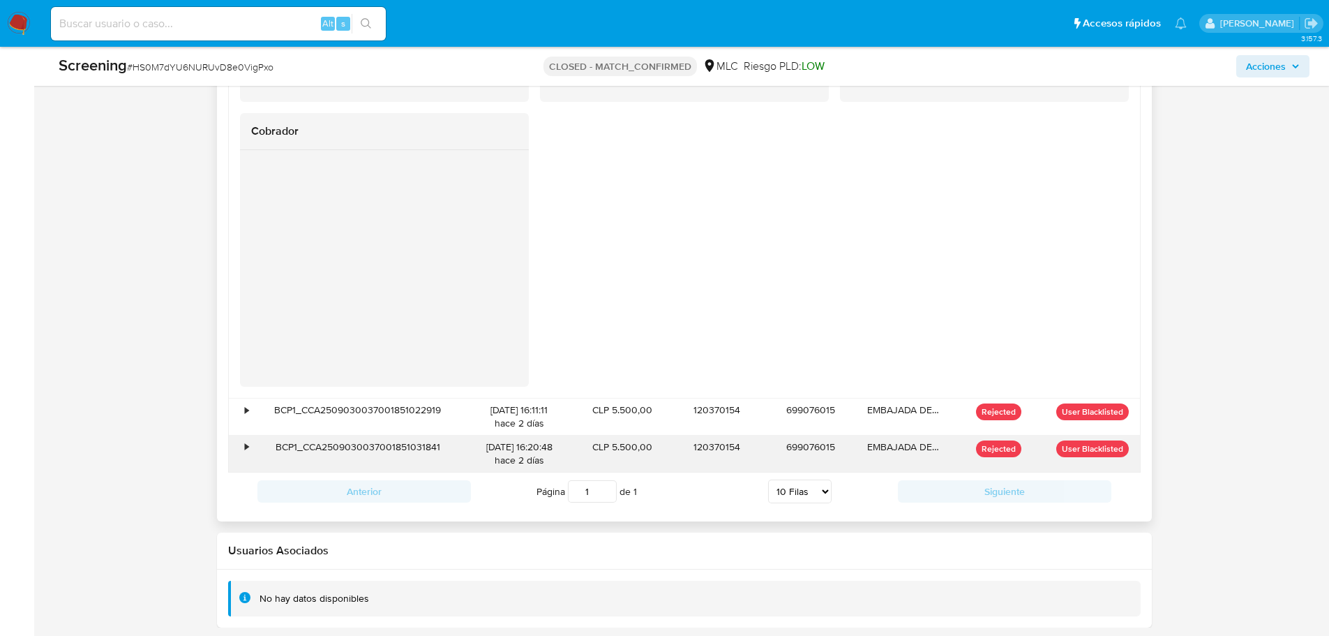
click at [241, 451] on div "•" at bounding box center [241, 453] width 24 height 36
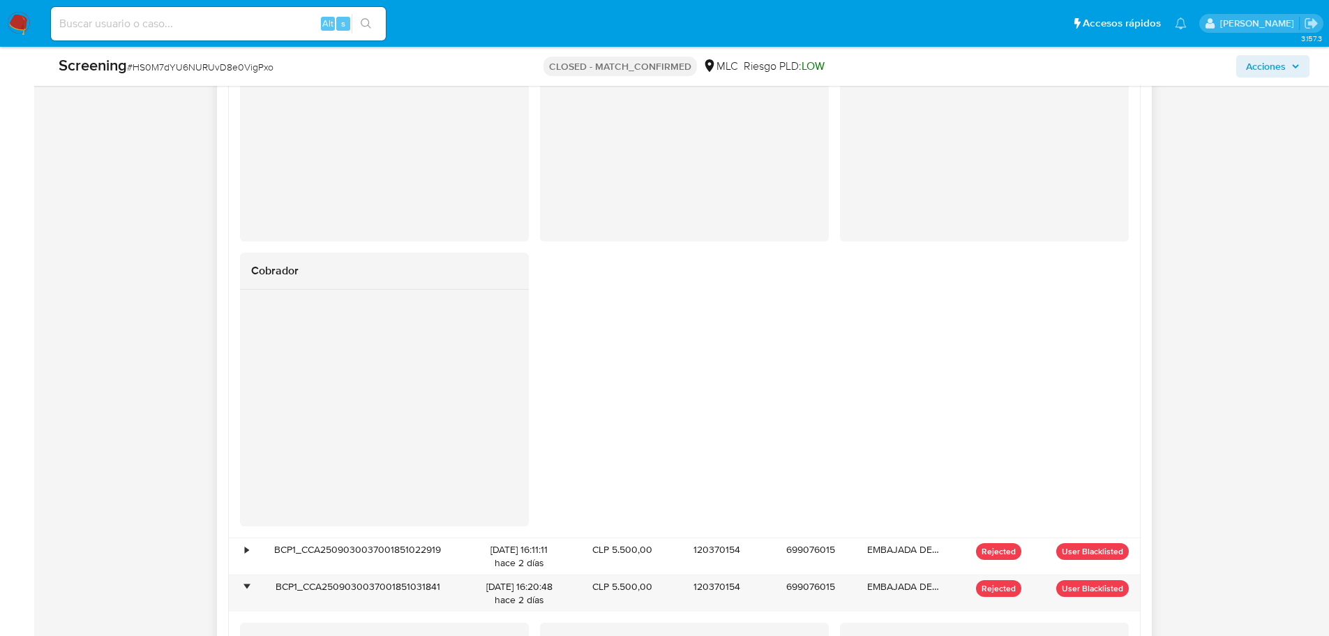
scroll to position [2041, 0]
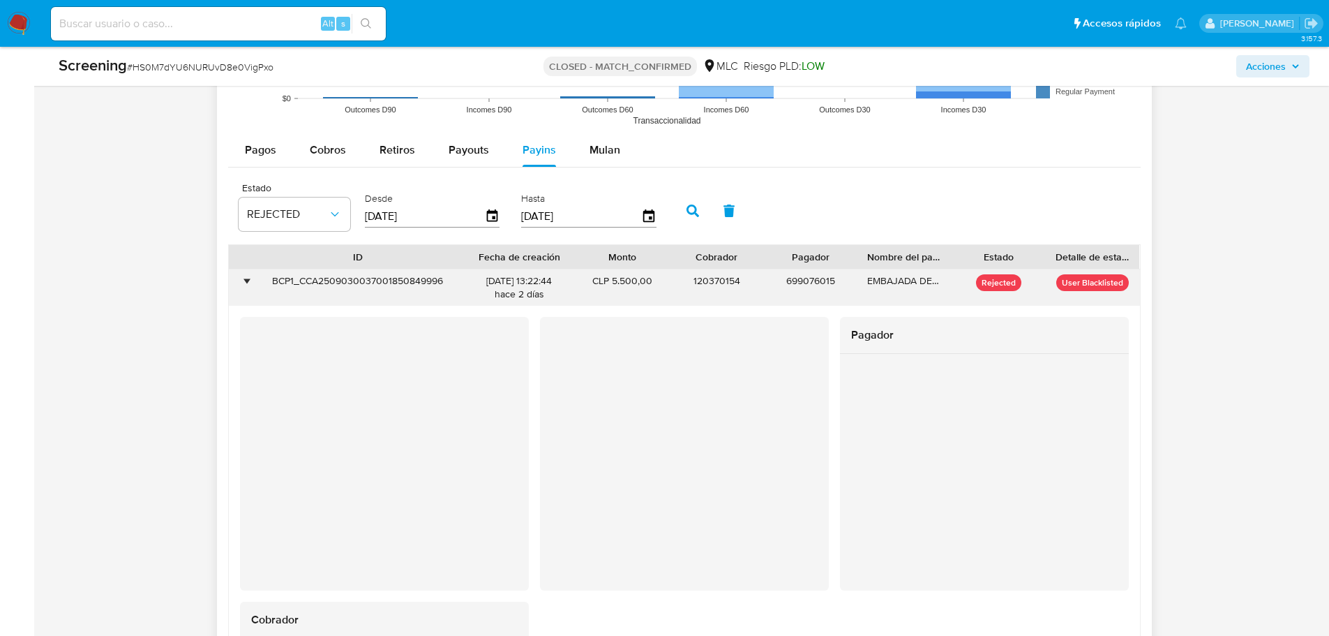
click at [239, 275] on div "•" at bounding box center [241, 287] width 24 height 36
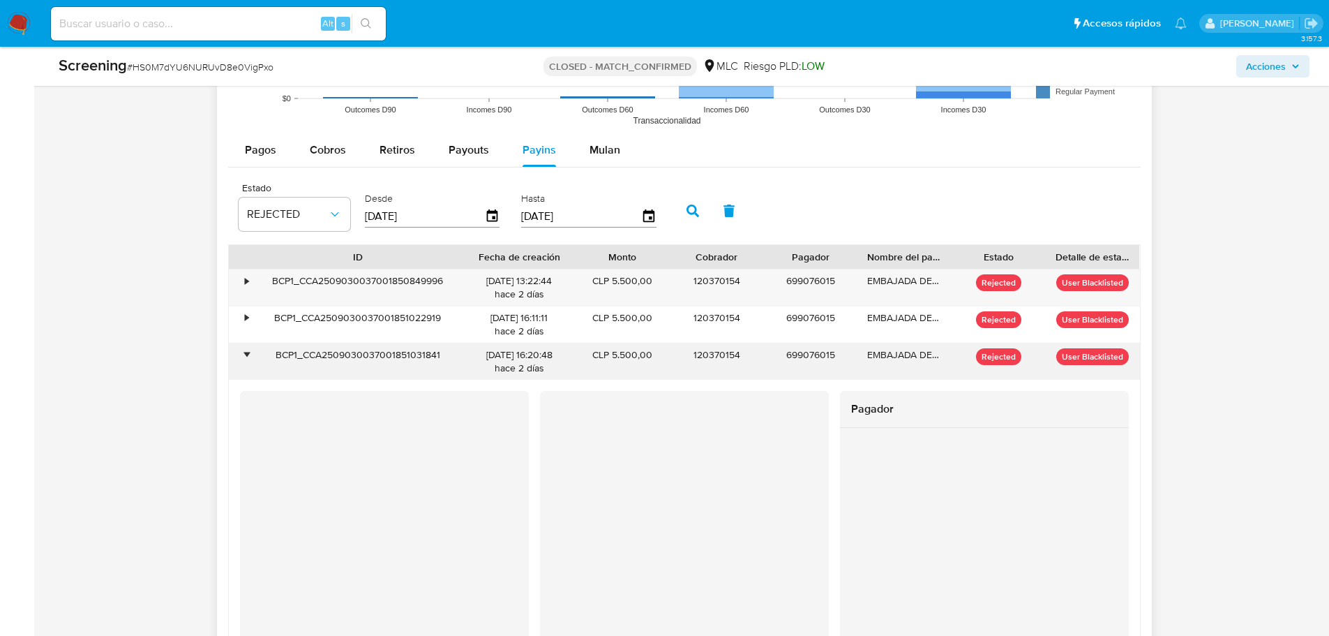
click at [246, 361] on div "•" at bounding box center [247, 354] width 3 height 13
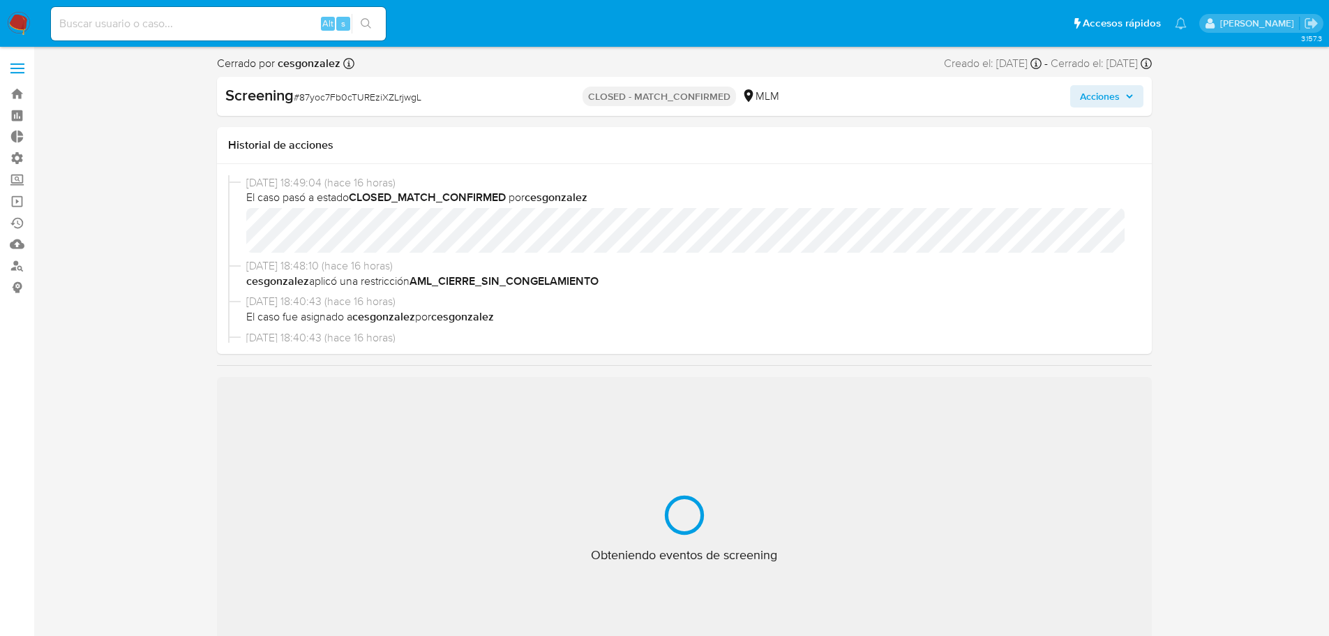
select select "10"
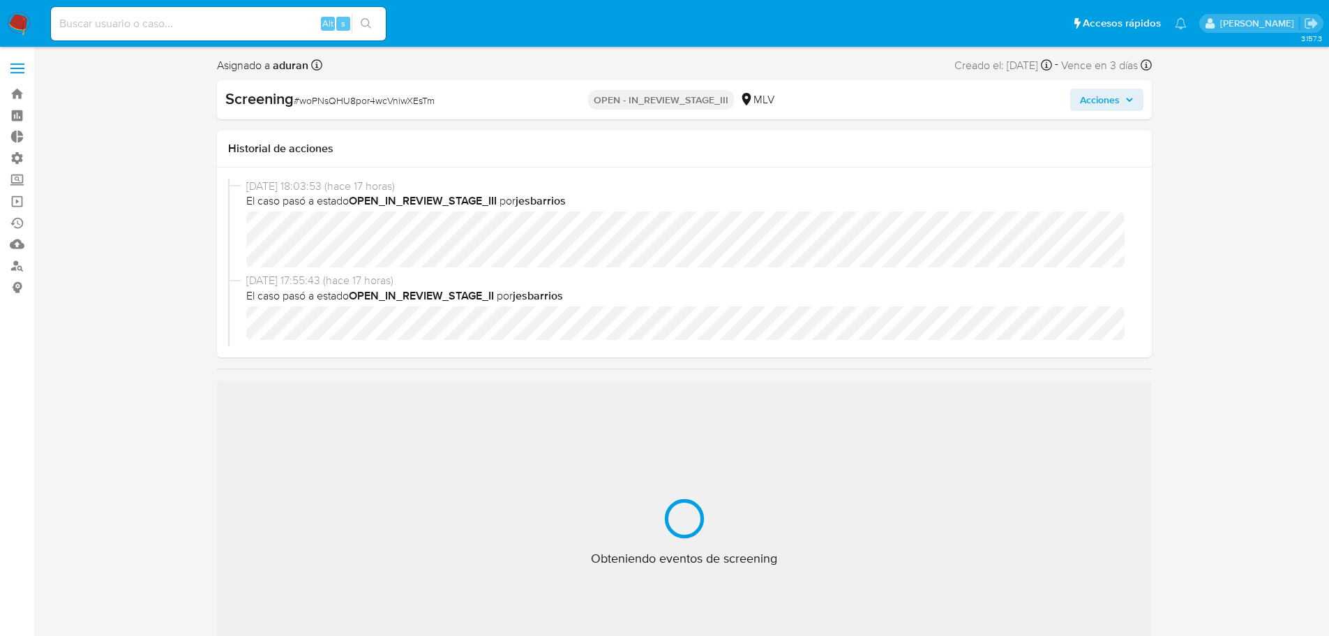
select select "10"
